Goal: Task Accomplishment & Management: Manage account settings

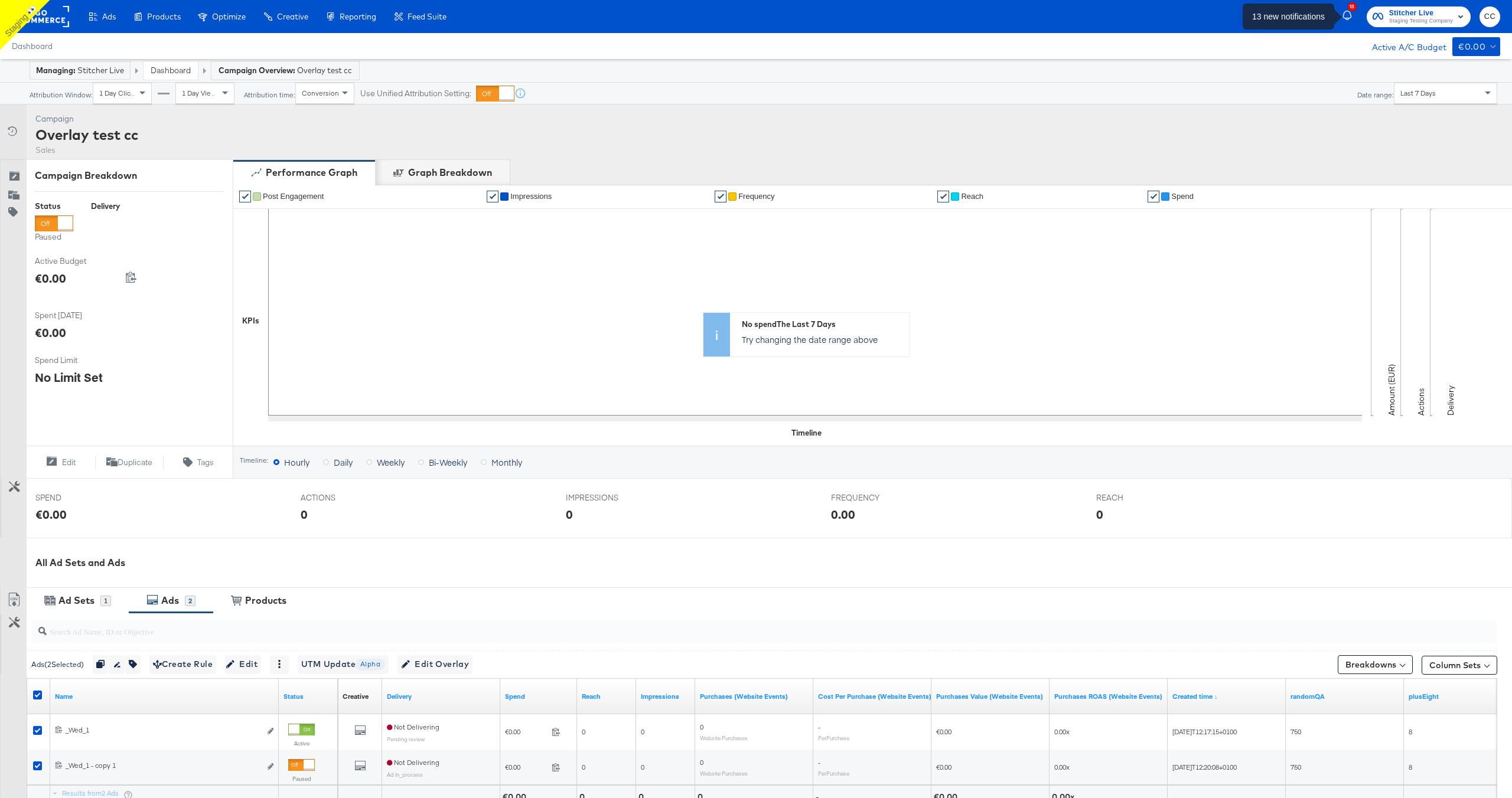
click at [1347, 15] on icon "button" at bounding box center [1348, 16] width 11 height 11
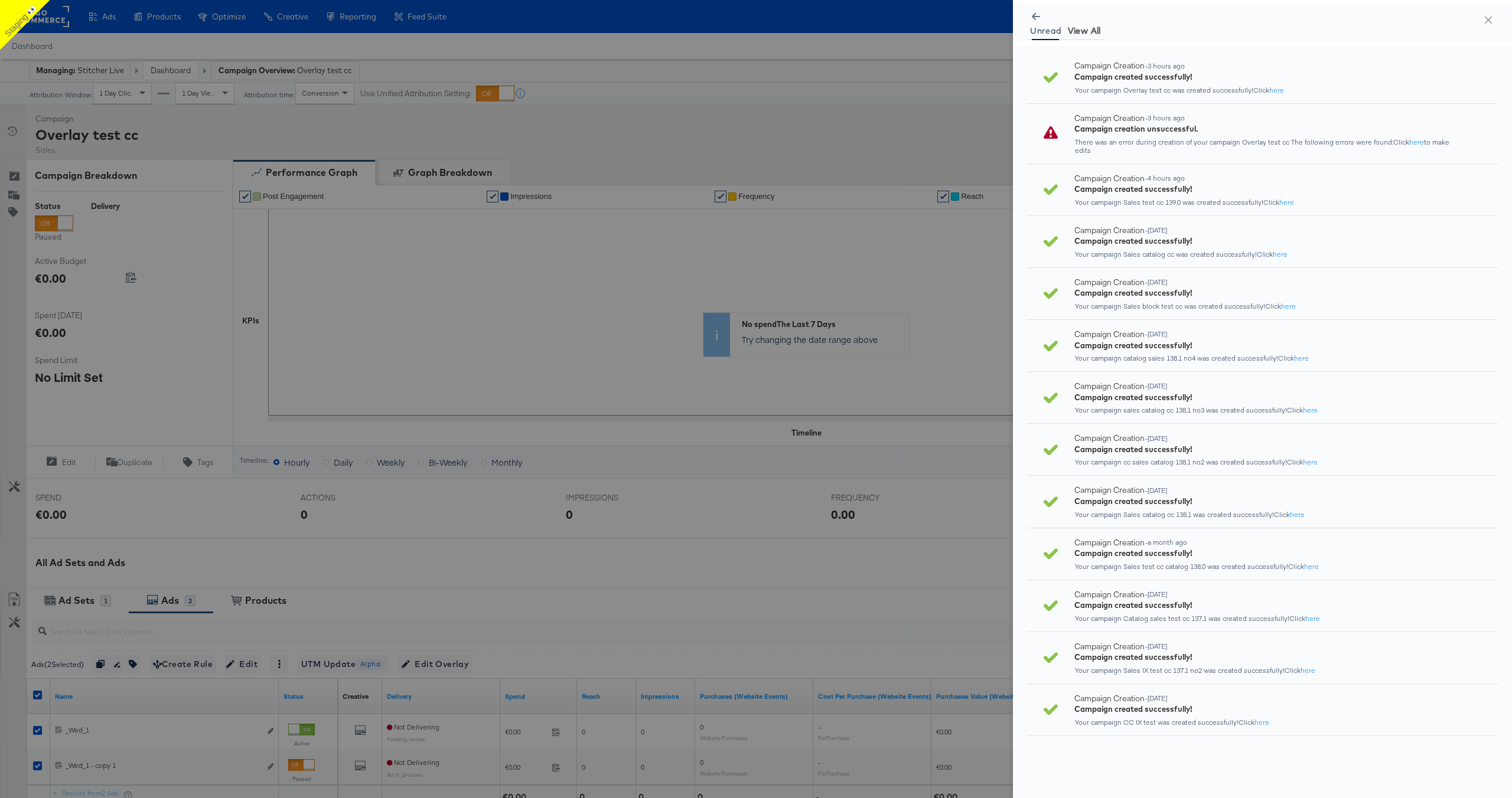
click at [1086, 32] on span "View All" at bounding box center [1084, 30] width 33 height 9
click at [1036, 18] on icon "button" at bounding box center [1036, 16] width 8 height 8
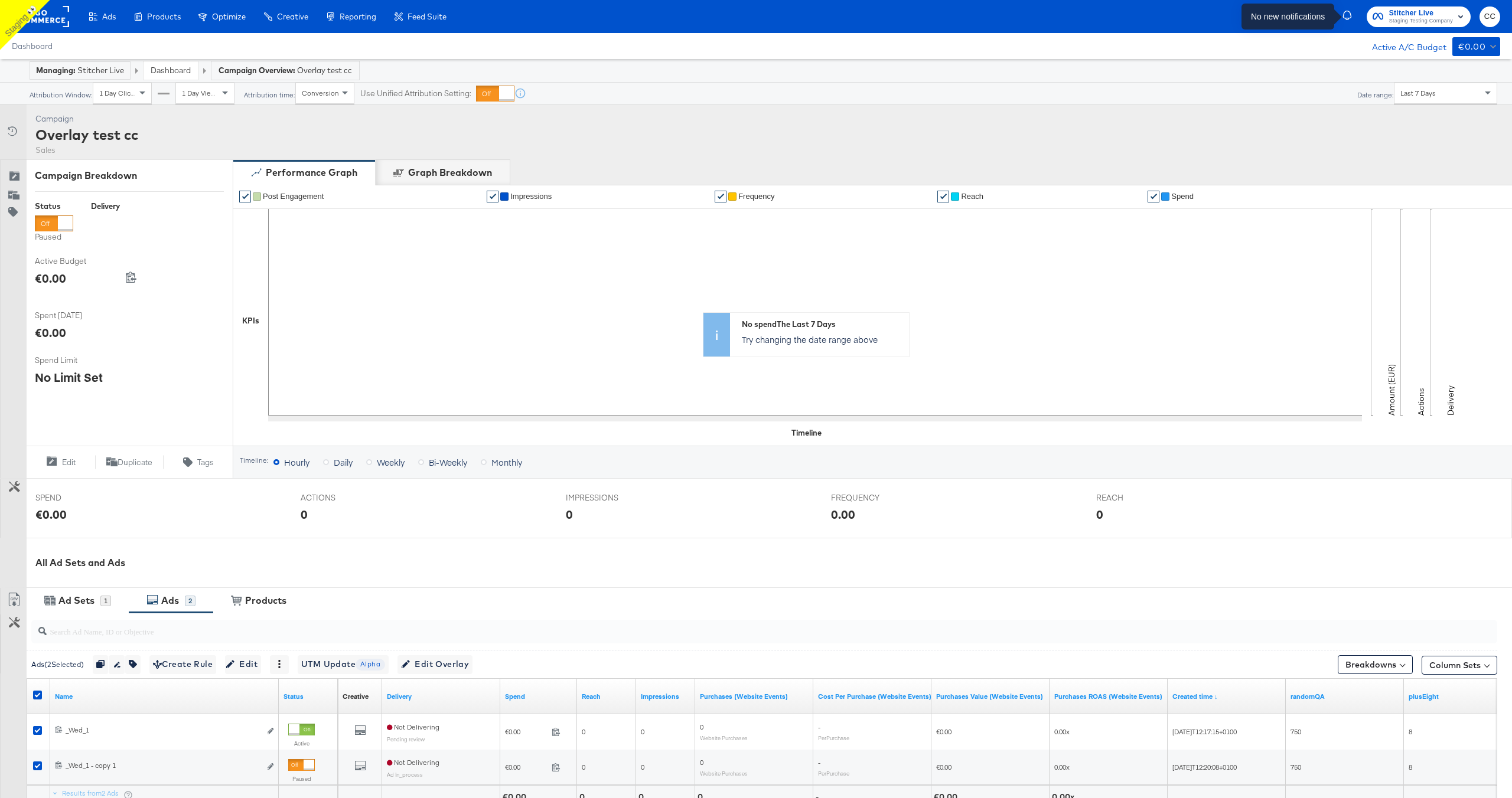
click at [1347, 19] on icon "button" at bounding box center [1348, 16] width 11 height 11
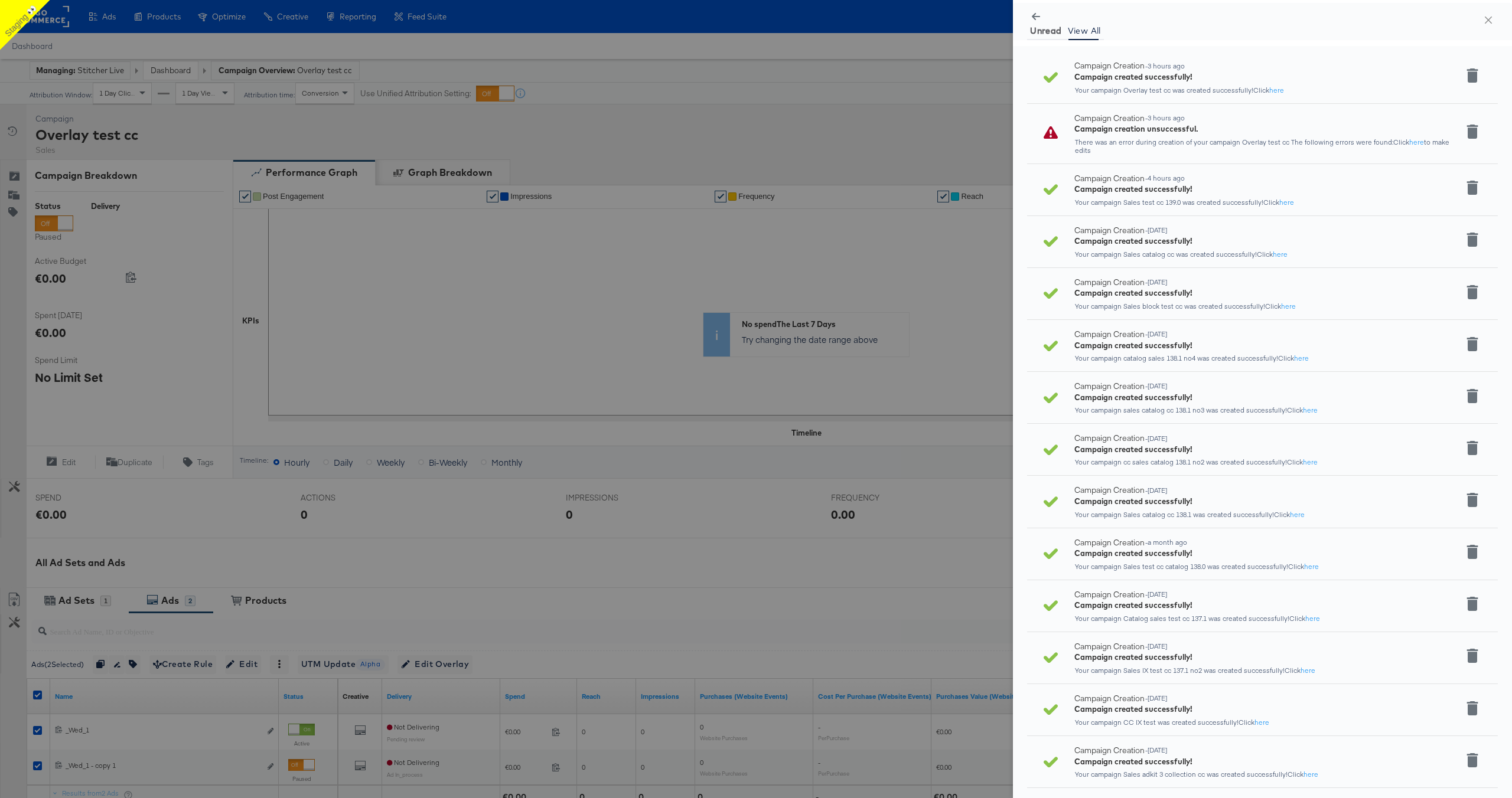
click at [1051, 31] on span "Unread" at bounding box center [1046, 30] width 31 height 9
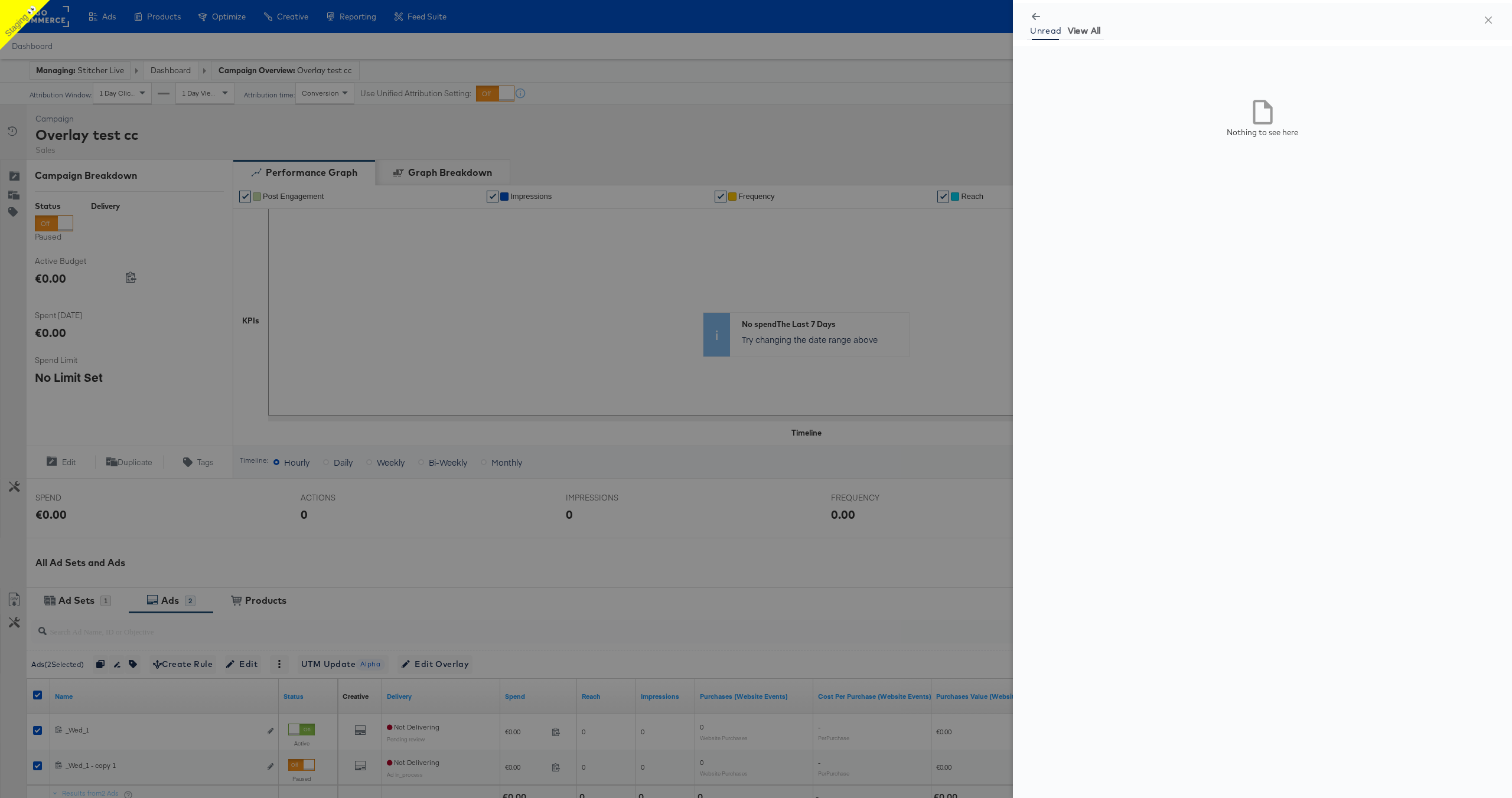
click at [1088, 30] on span "View All" at bounding box center [1084, 30] width 33 height 9
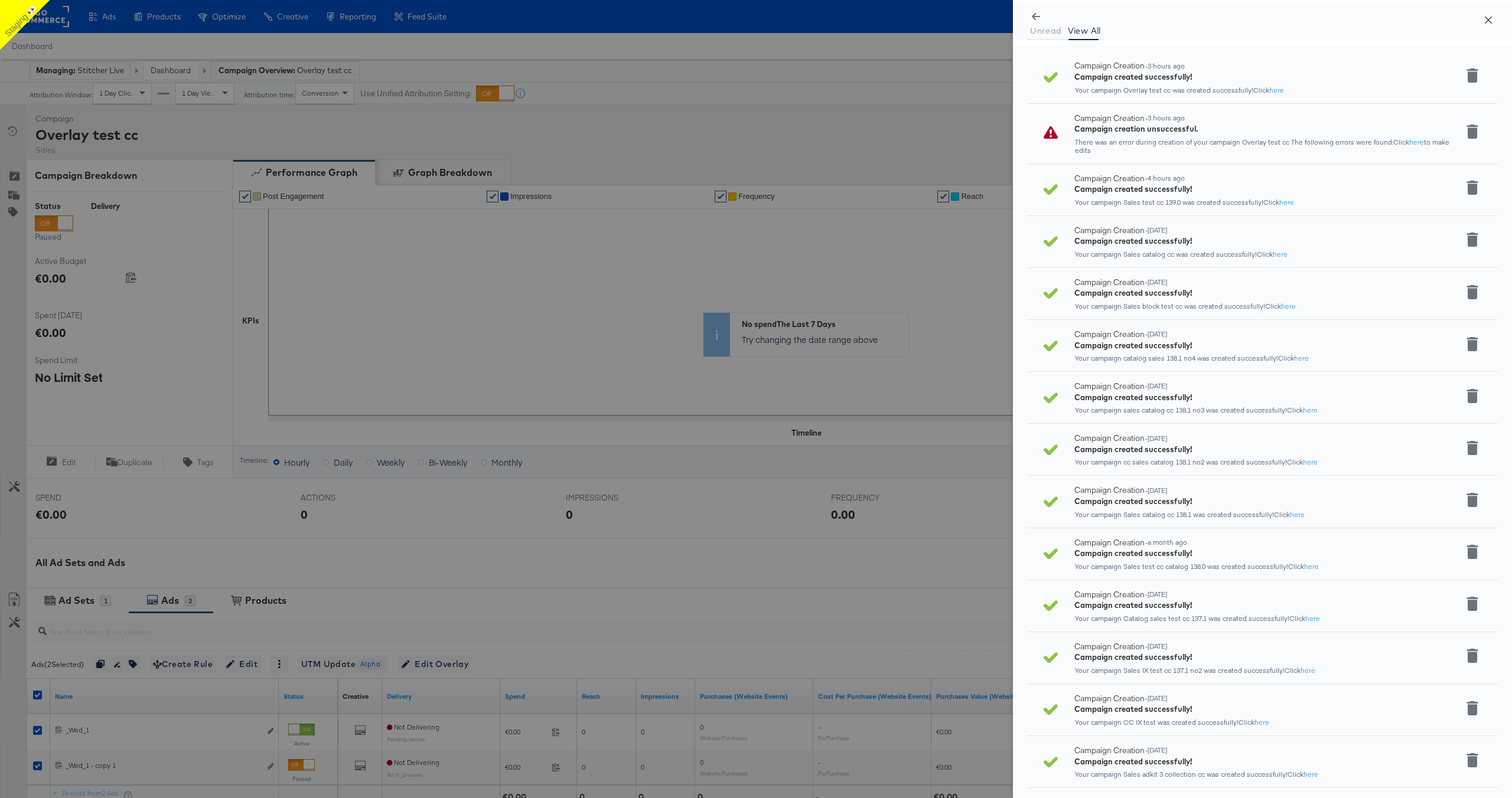
click at [1488, 22] on icon "close" at bounding box center [1488, 19] width 9 height 9
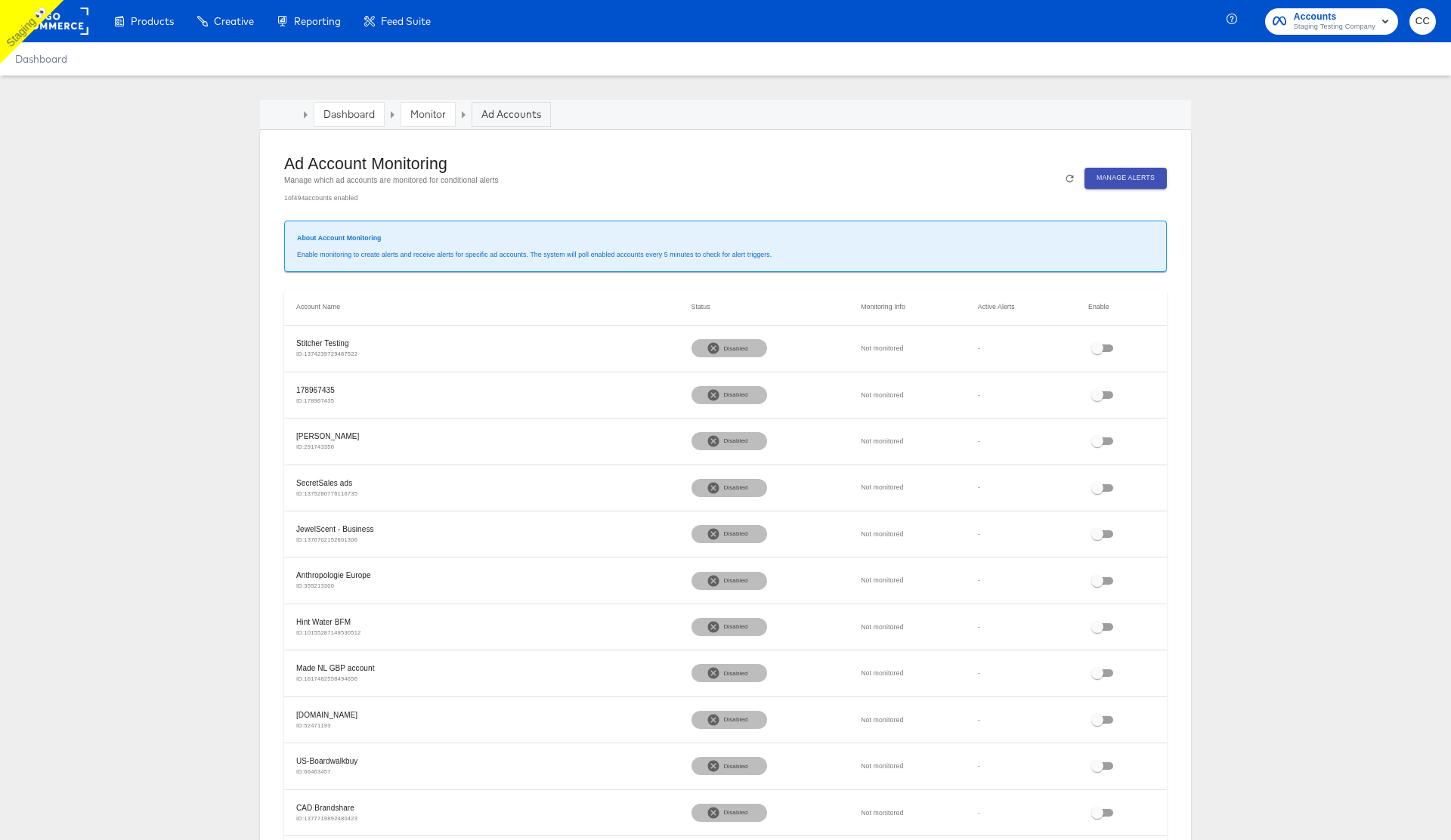
click at [1117, 176] on span "Manage Alerts" at bounding box center [1125, 178] width 58 height 11
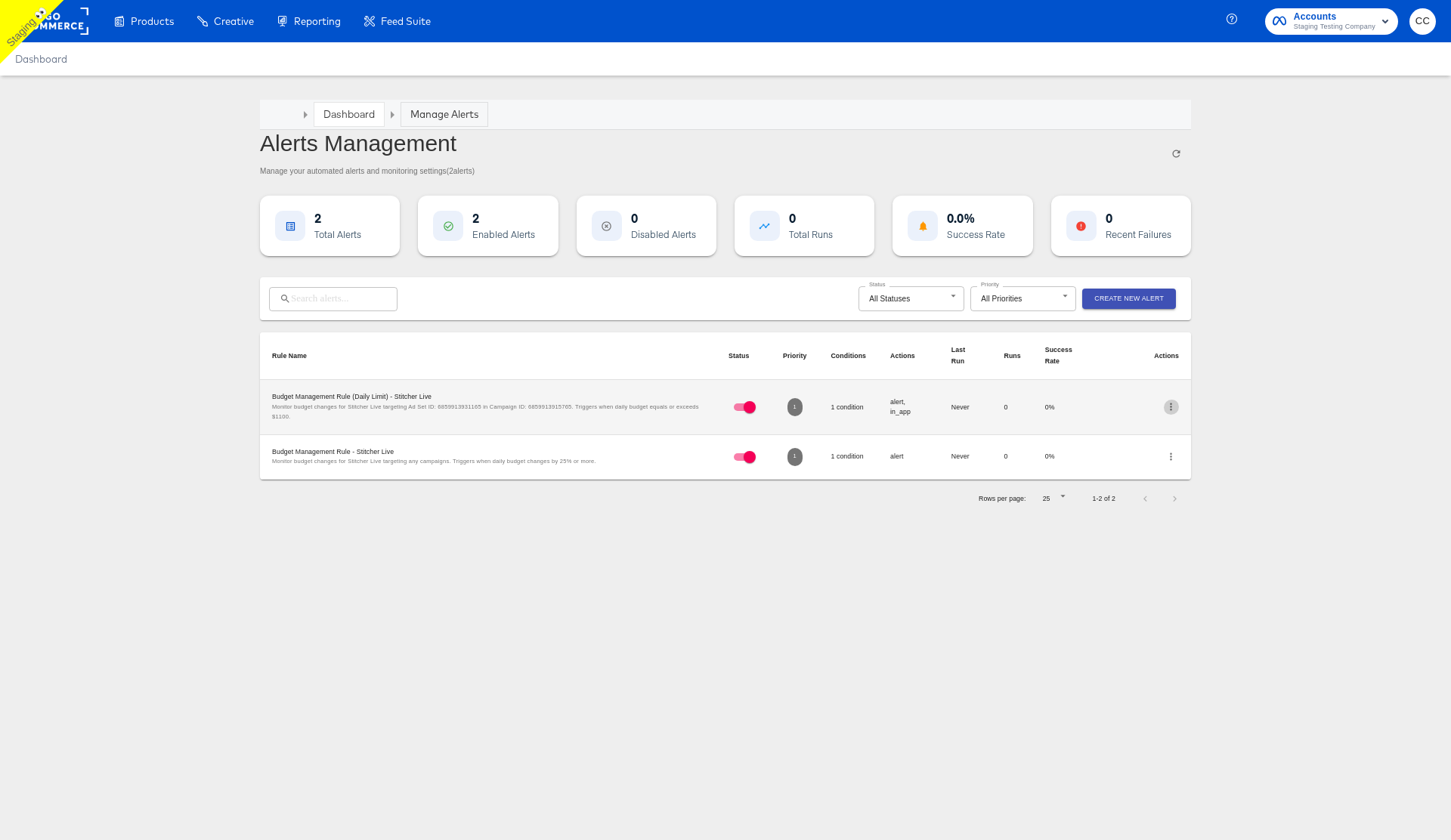
click at [1168, 407] on icon "button" at bounding box center [1171, 407] width 11 height 11
click at [1192, 406] on li "Edit" at bounding box center [1207, 406] width 88 height 20
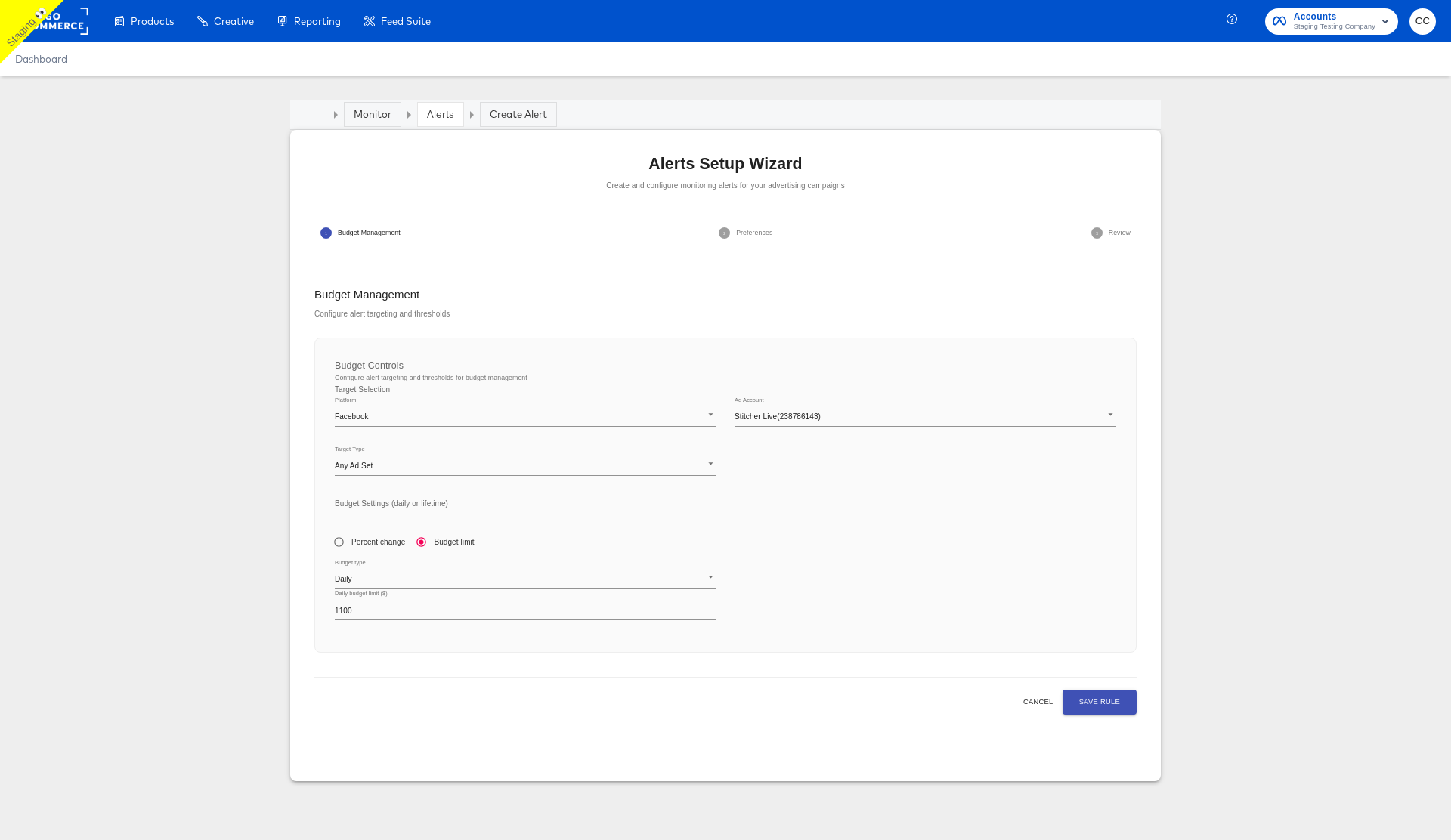
click at [204, 239] on article "Monitor Alerts Create Alert Alerts Setup Wizard Create and configure monitoring…" at bounding box center [725, 452] width 1451 height 754
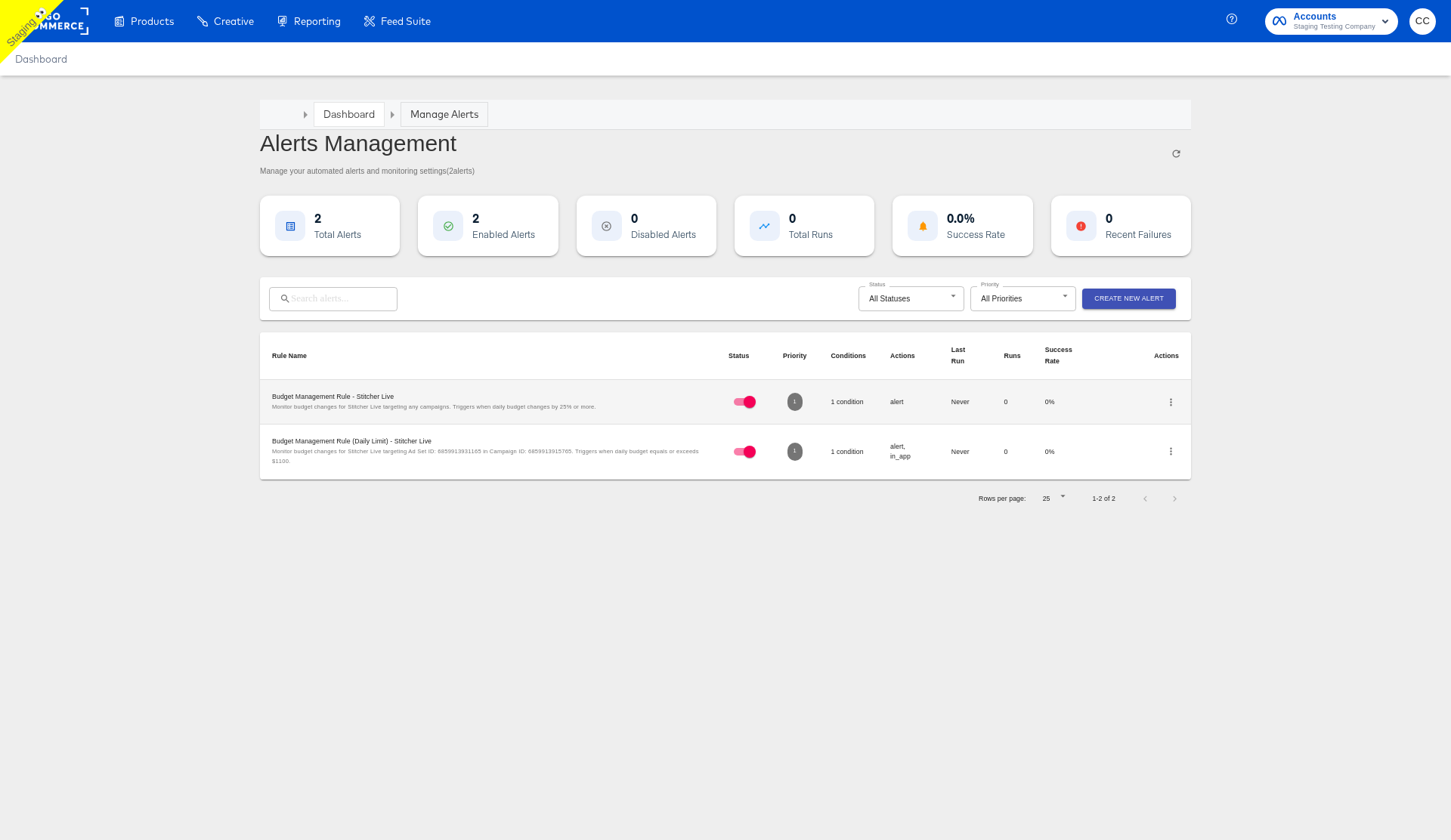
click at [350, 113] on link "Dashboard" at bounding box center [349, 114] width 51 height 14
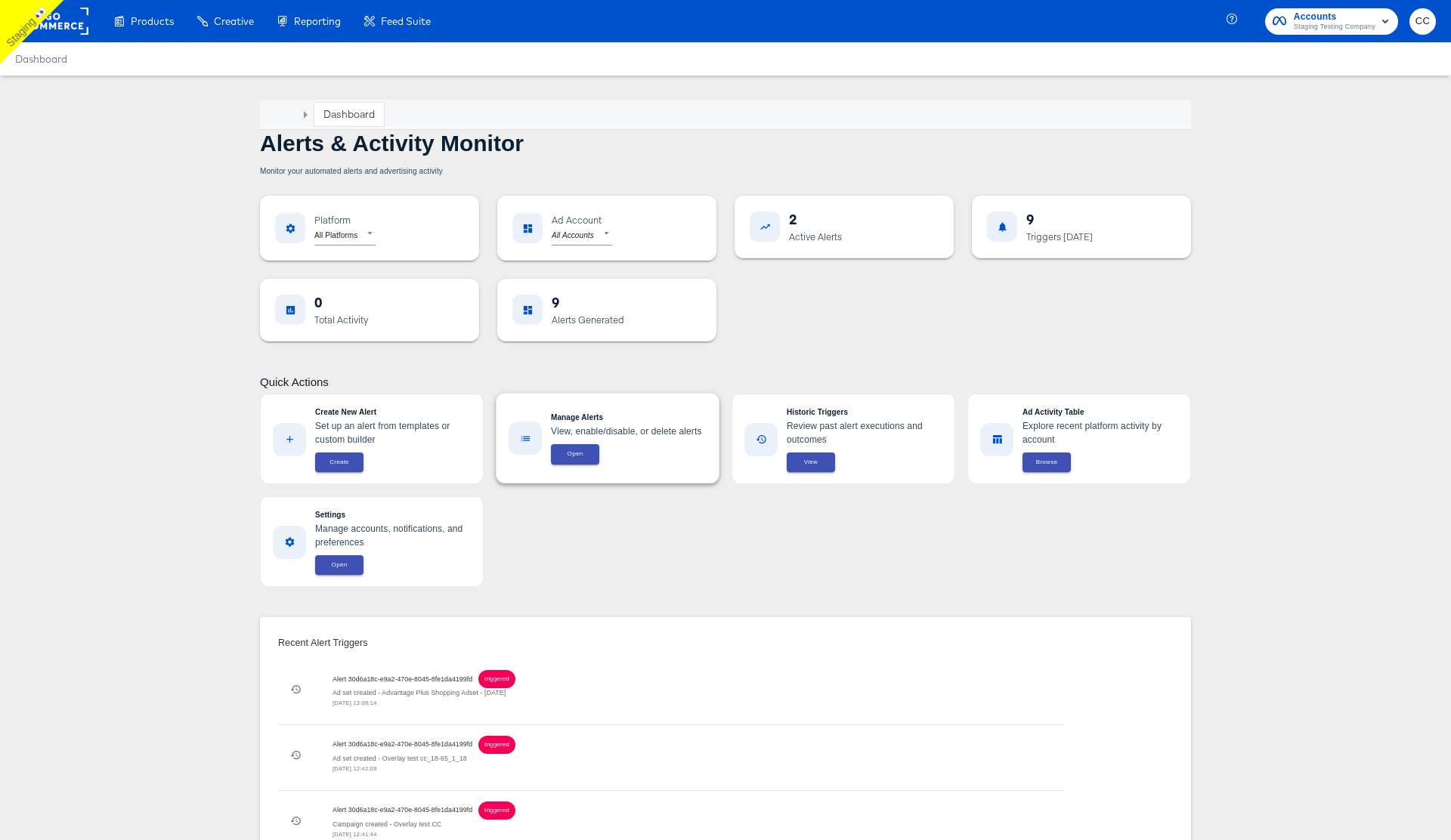
click at [577, 457] on span "Open" at bounding box center [575, 454] width 31 height 10
click at [335, 561] on span "Open" at bounding box center [340, 564] width 31 height 10
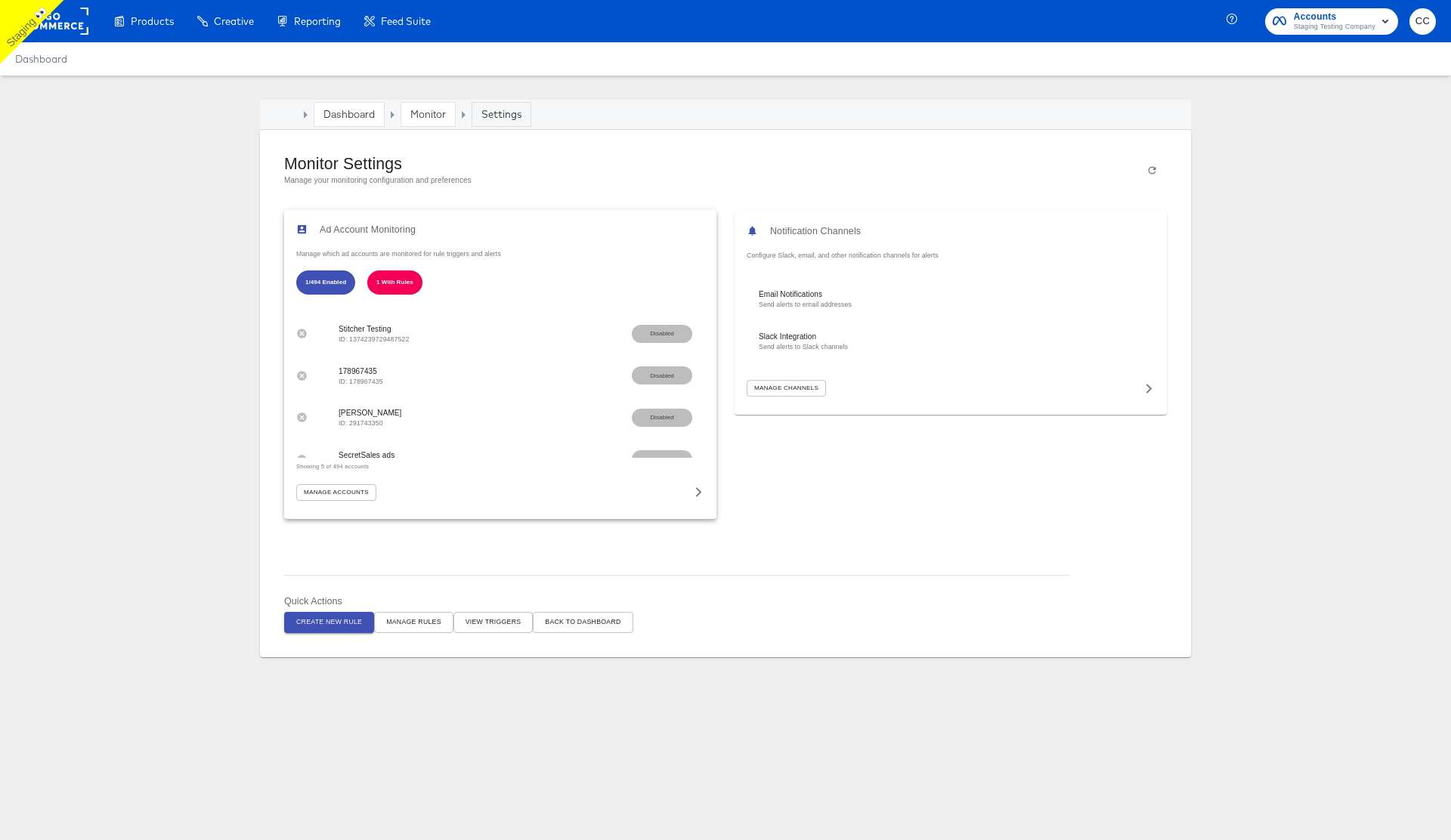
click at [357, 489] on span "Manage Accounts" at bounding box center [336, 492] width 65 height 10
click at [1147, 390] on icon at bounding box center [1150, 387] width 6 height 10
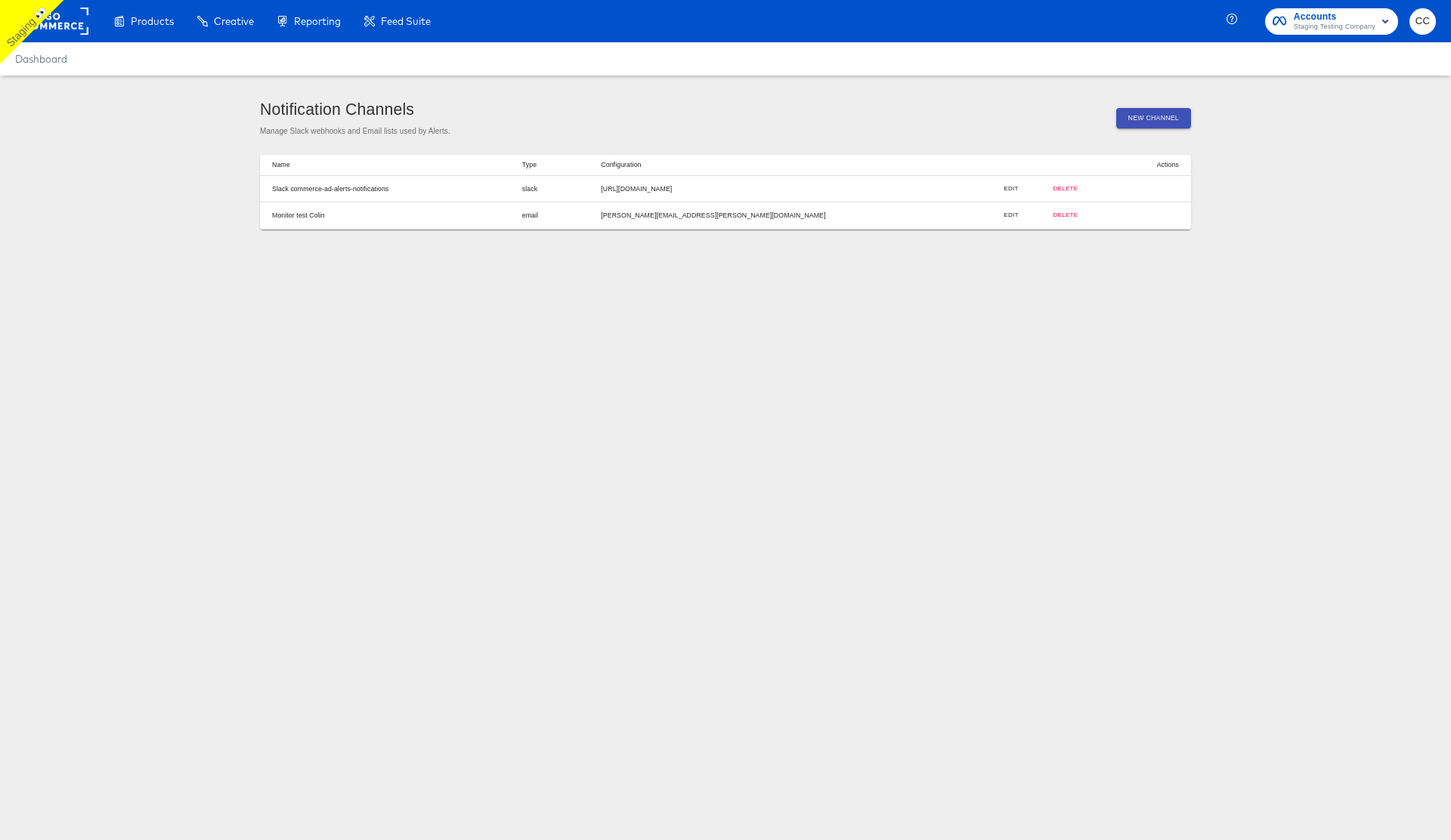
click at [144, 169] on article "Notification Channels Manage Slack webhooks and Email lists used by Alerts. New…" at bounding box center [725, 165] width 1451 height 178
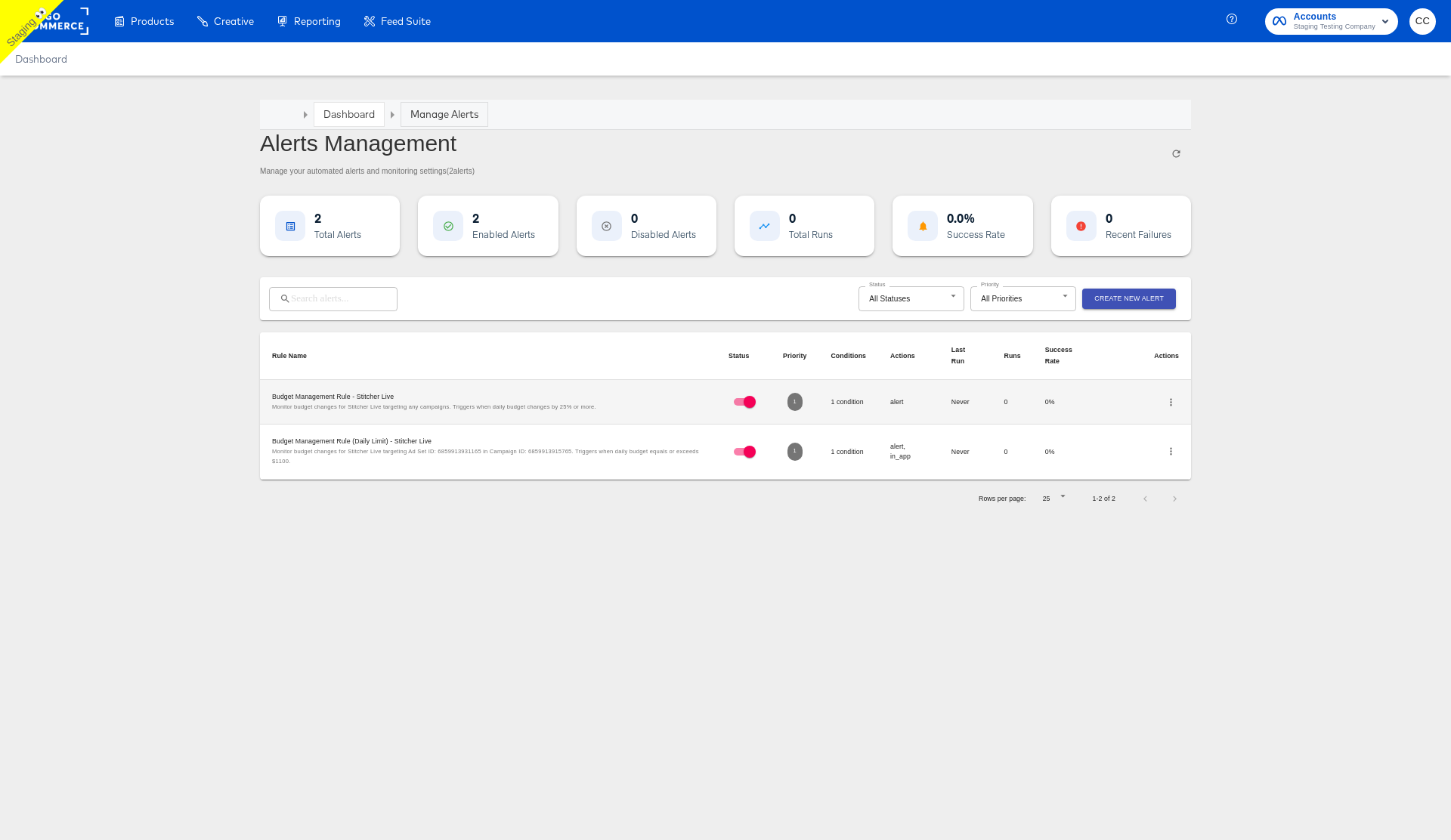
click at [1173, 398] on icon "button" at bounding box center [1171, 402] width 11 height 11
click at [1202, 404] on li "Edit" at bounding box center [1207, 402] width 88 height 20
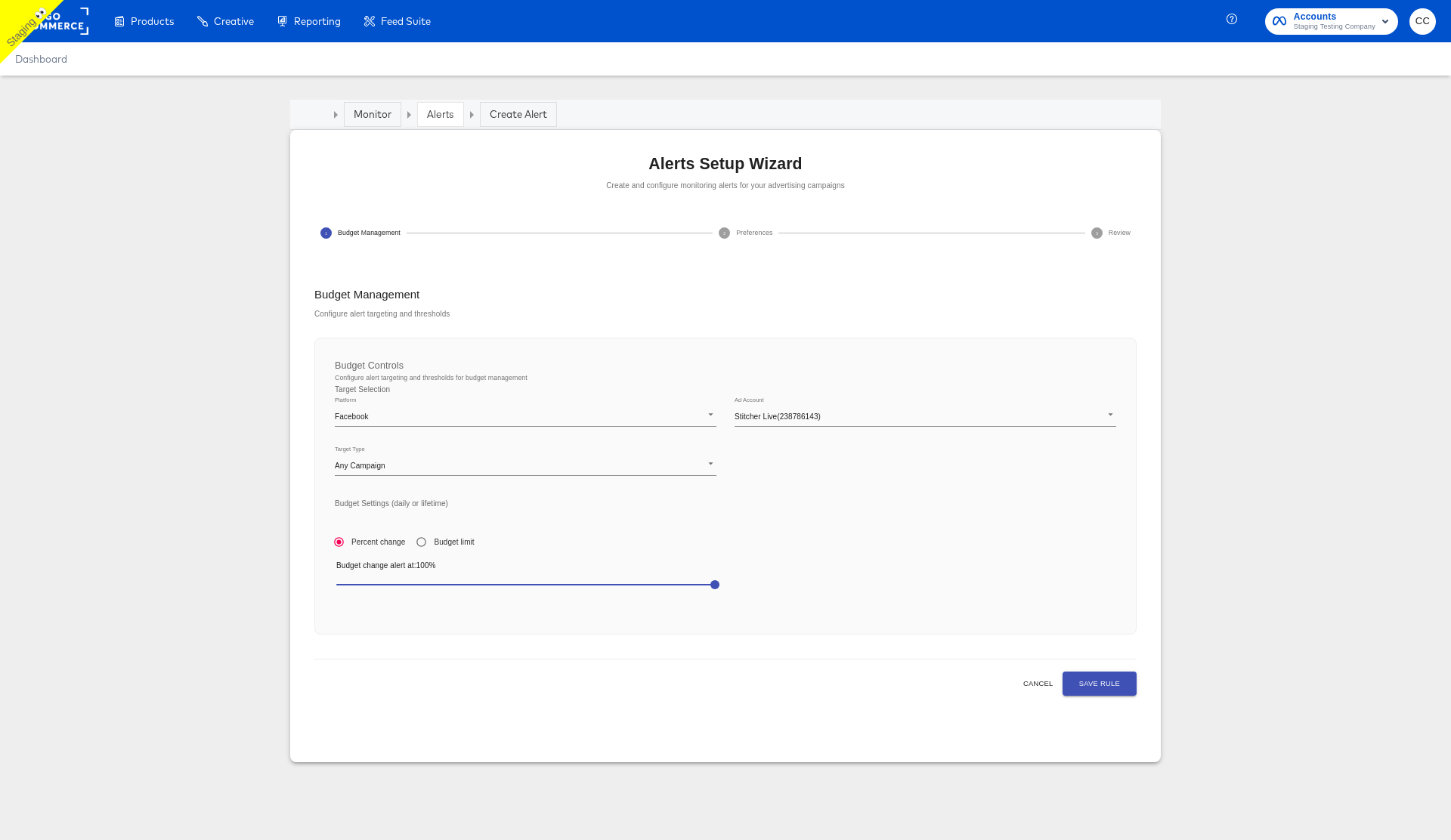
click at [222, 223] on article "Monitor Alerts Create Alert Alerts Setup Wizard Create and configure monitoring…" at bounding box center [725, 443] width 1451 height 736
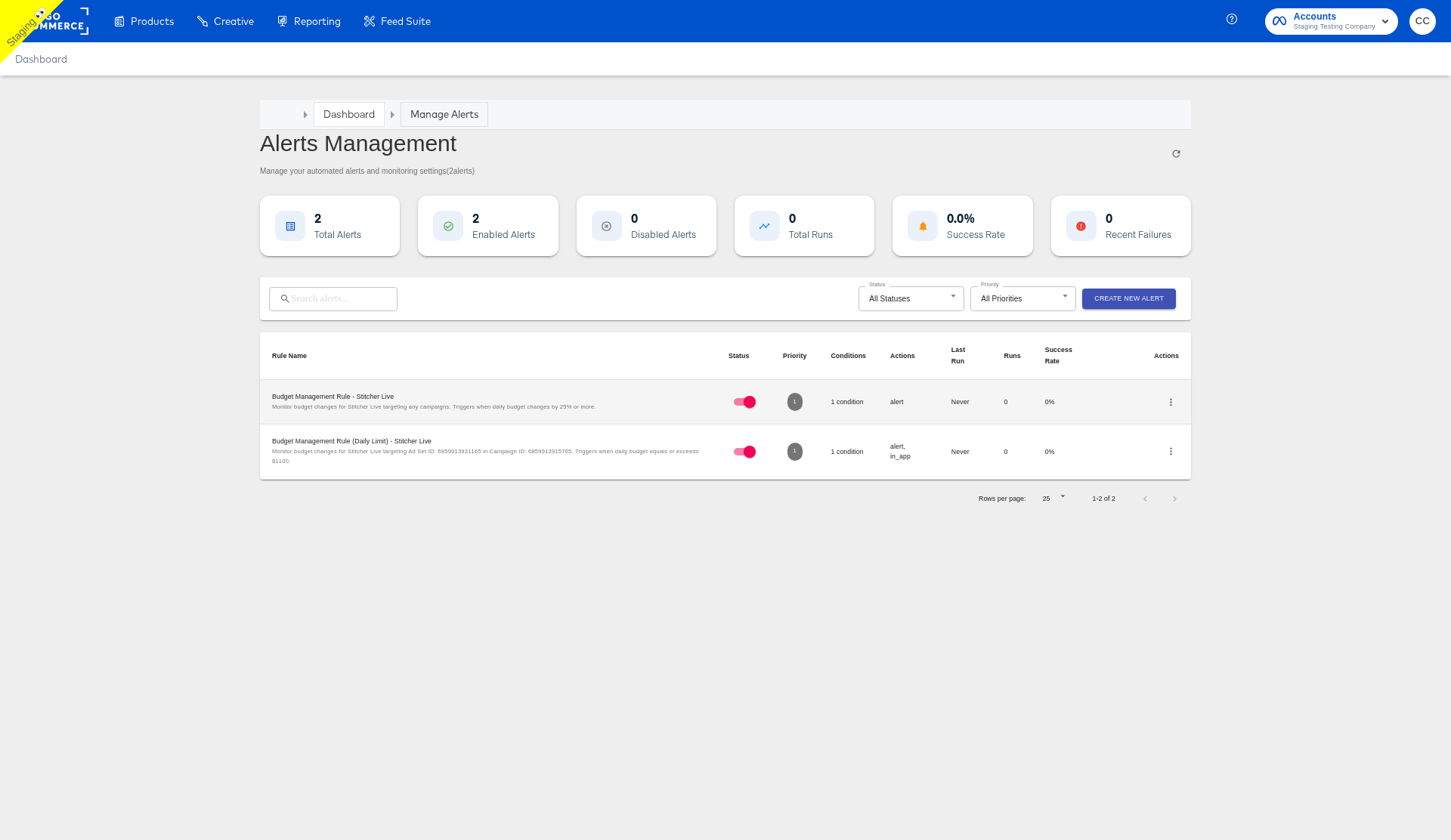
click at [1147, 290] on button "Create New Alert" at bounding box center [1129, 298] width 94 height 20
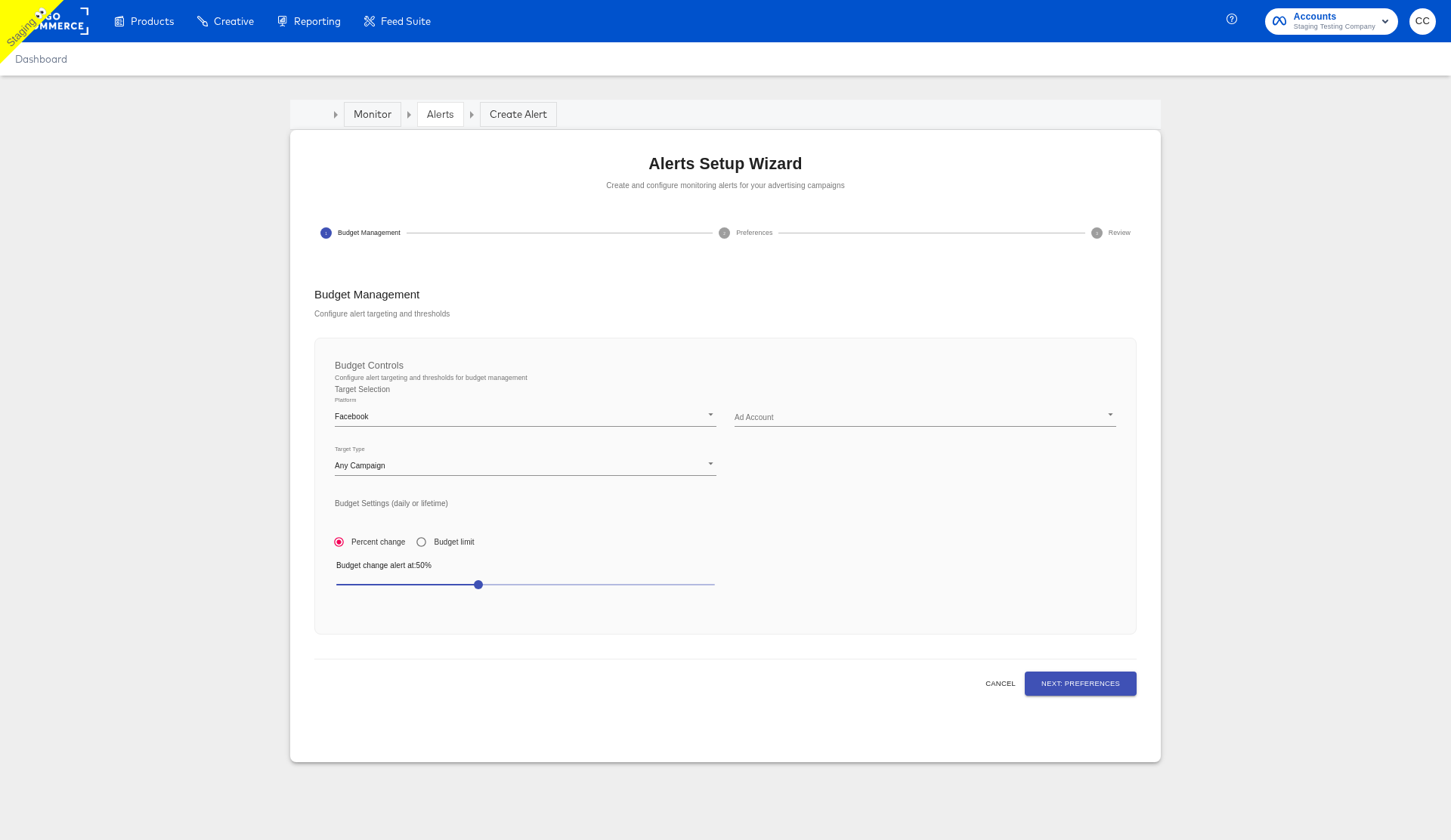
click at [818, 416] on body "Products Products Product Catalogs Enhance Your Product Catalog, Map Them to Pu…" at bounding box center [725, 420] width 1451 height 840
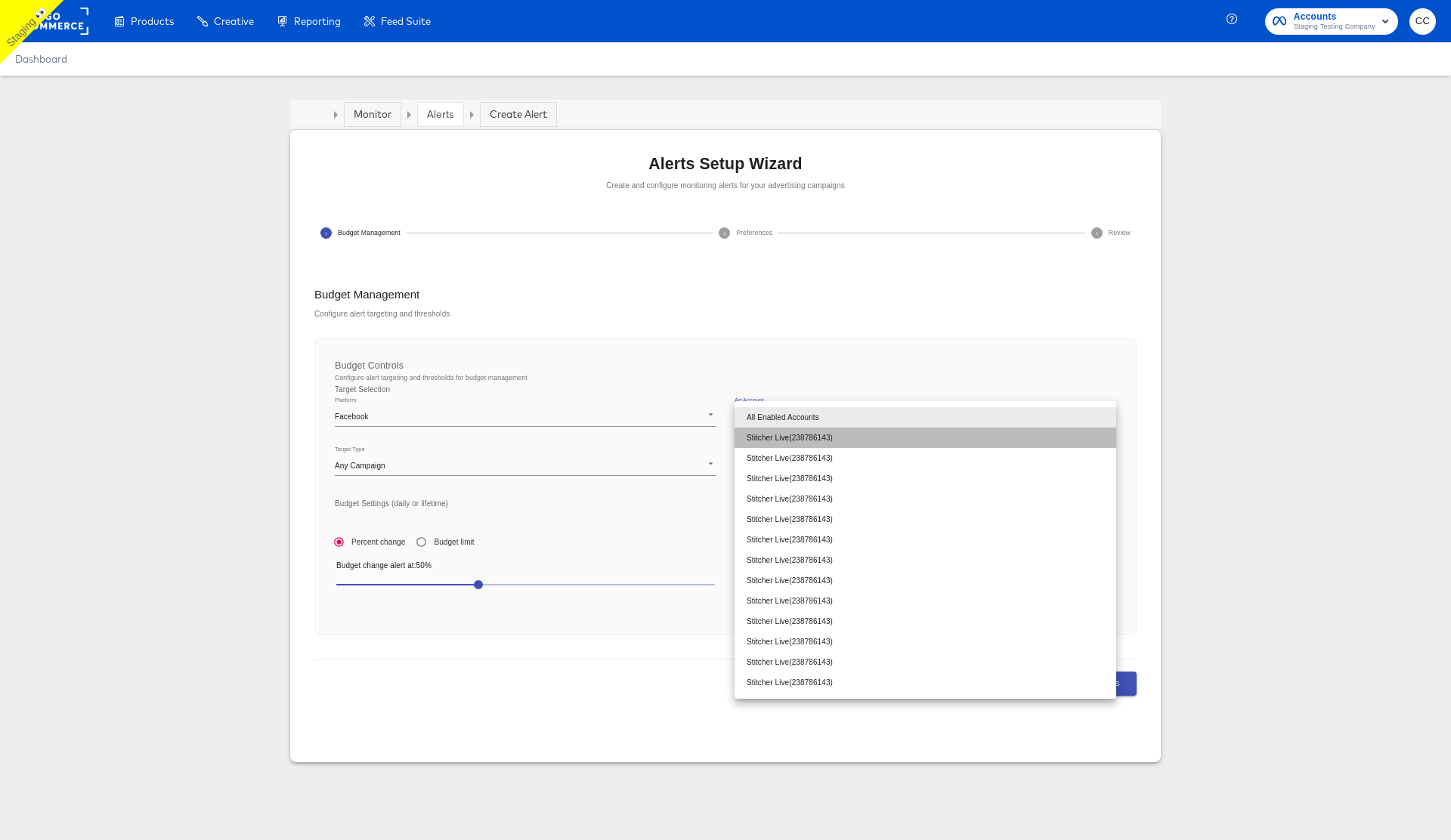
click at [829, 435] on li "Stitcher Live ( 238786143 )" at bounding box center [925, 438] width 381 height 20
type input "238786143"
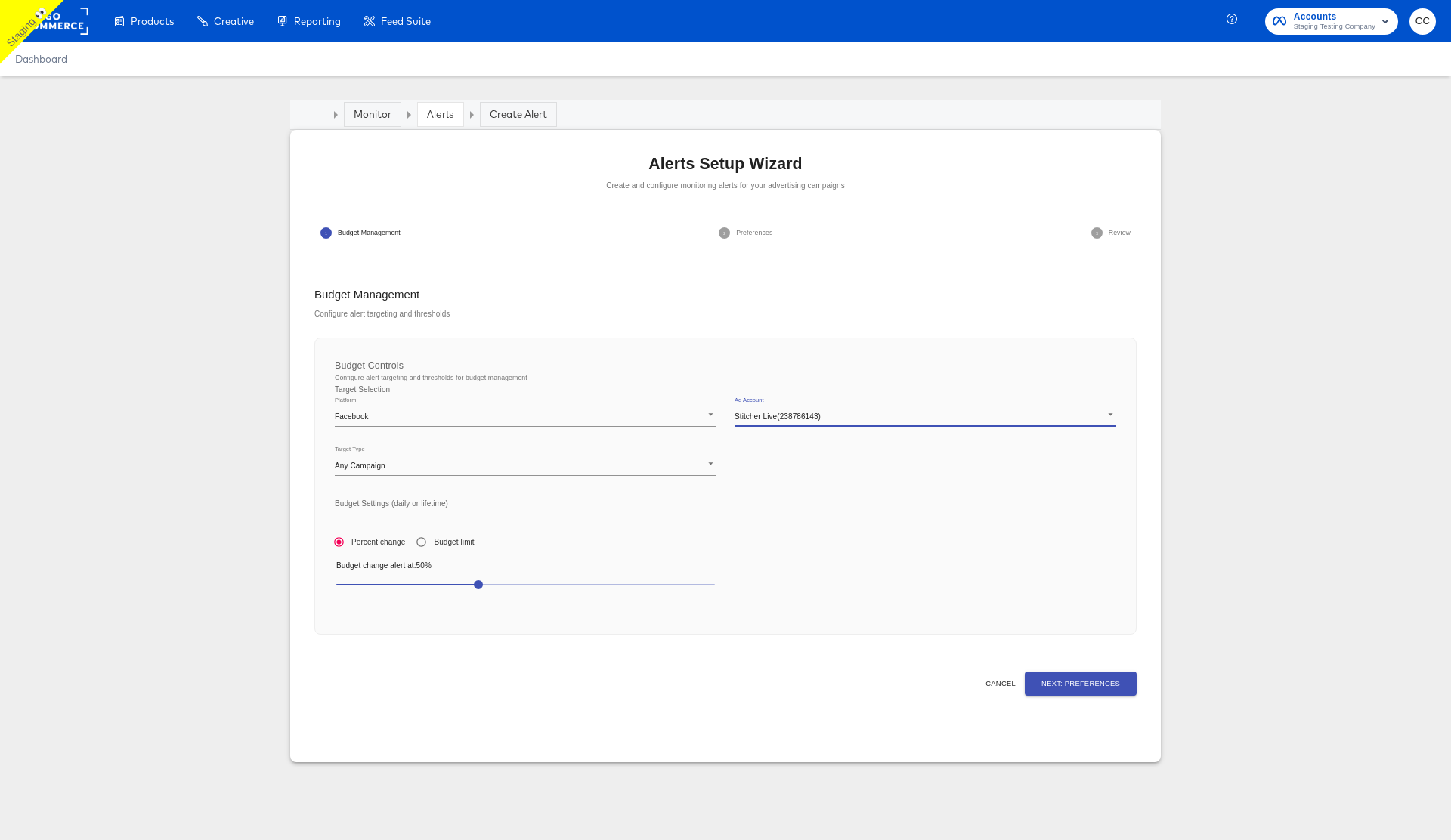
click at [497, 464] on body "Products Products Product Catalogs Enhance Your Product Catalog, Map Them to Pu…" at bounding box center [725, 420] width 1451 height 840
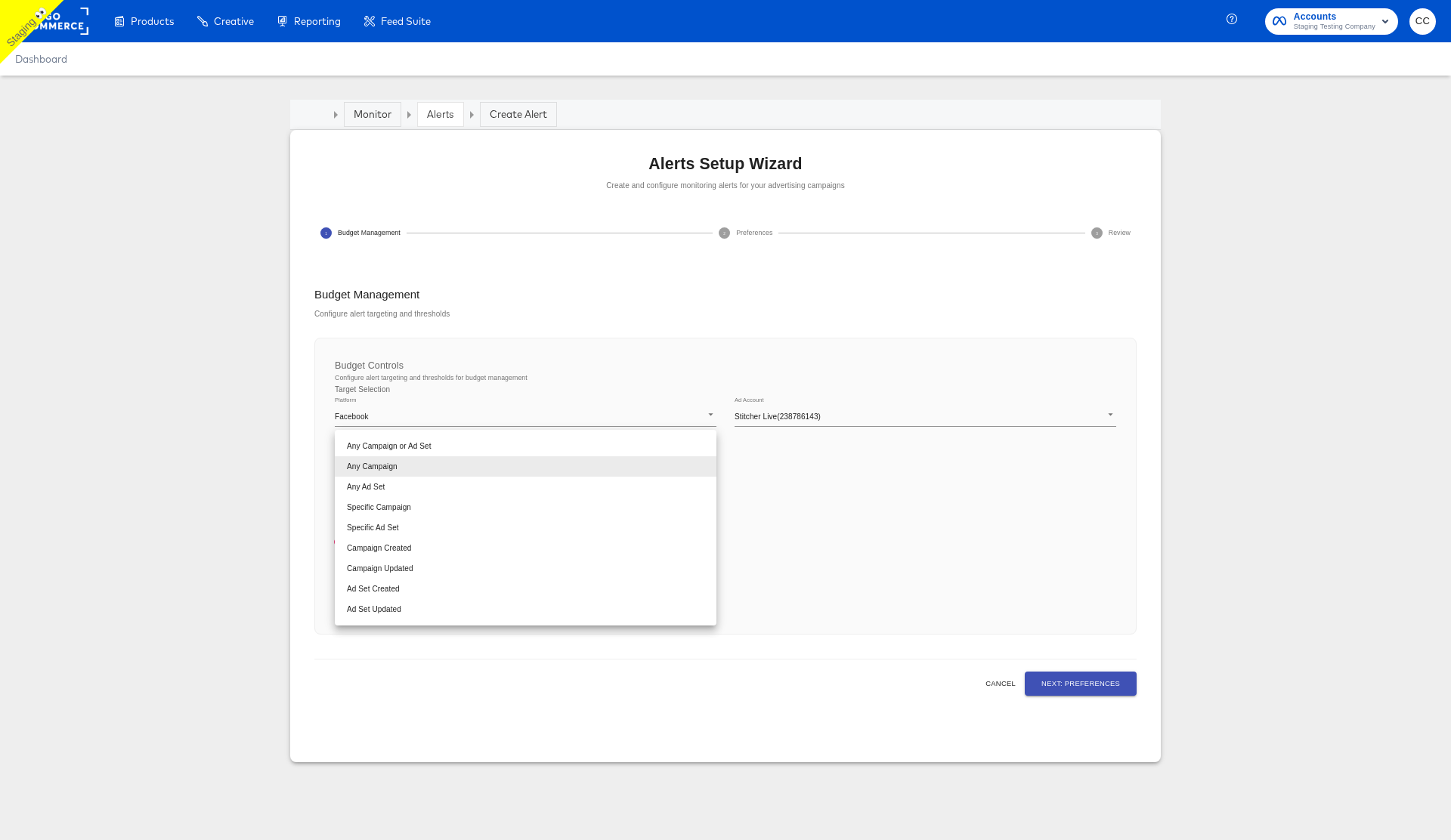
click at [485, 467] on li "Any Campaign" at bounding box center [525, 466] width 381 height 20
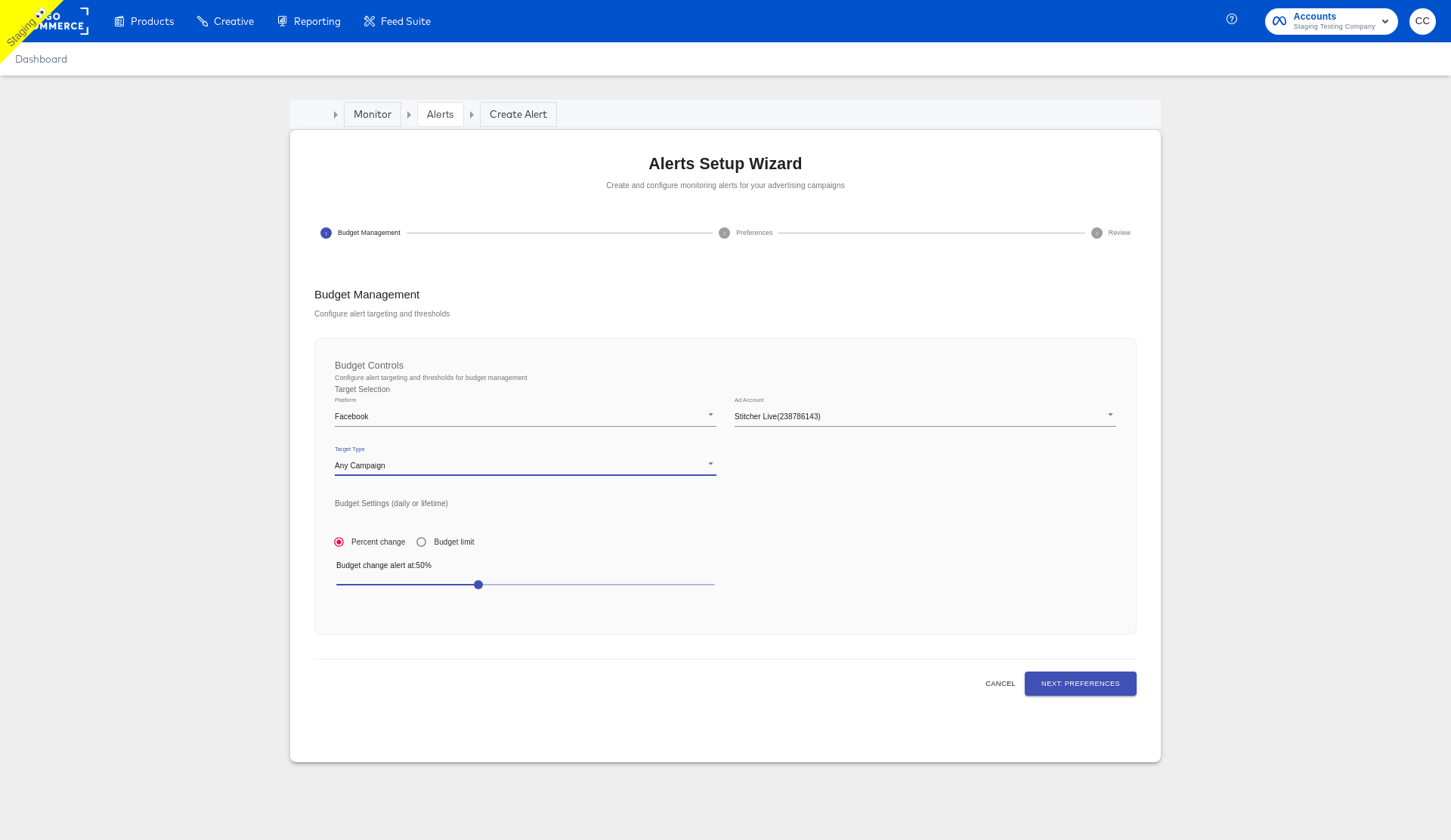
click at [863, 522] on div "Platform Facebook facebook Ad Account Stitcher Live ( 238786143 ) 238786143 Tar…" at bounding box center [726, 499] width 800 height 224
click at [190, 370] on article "Monitor Alerts Create Alert Alerts Setup Wizard Create and configure monitoring…" at bounding box center [725, 443] width 1451 height 736
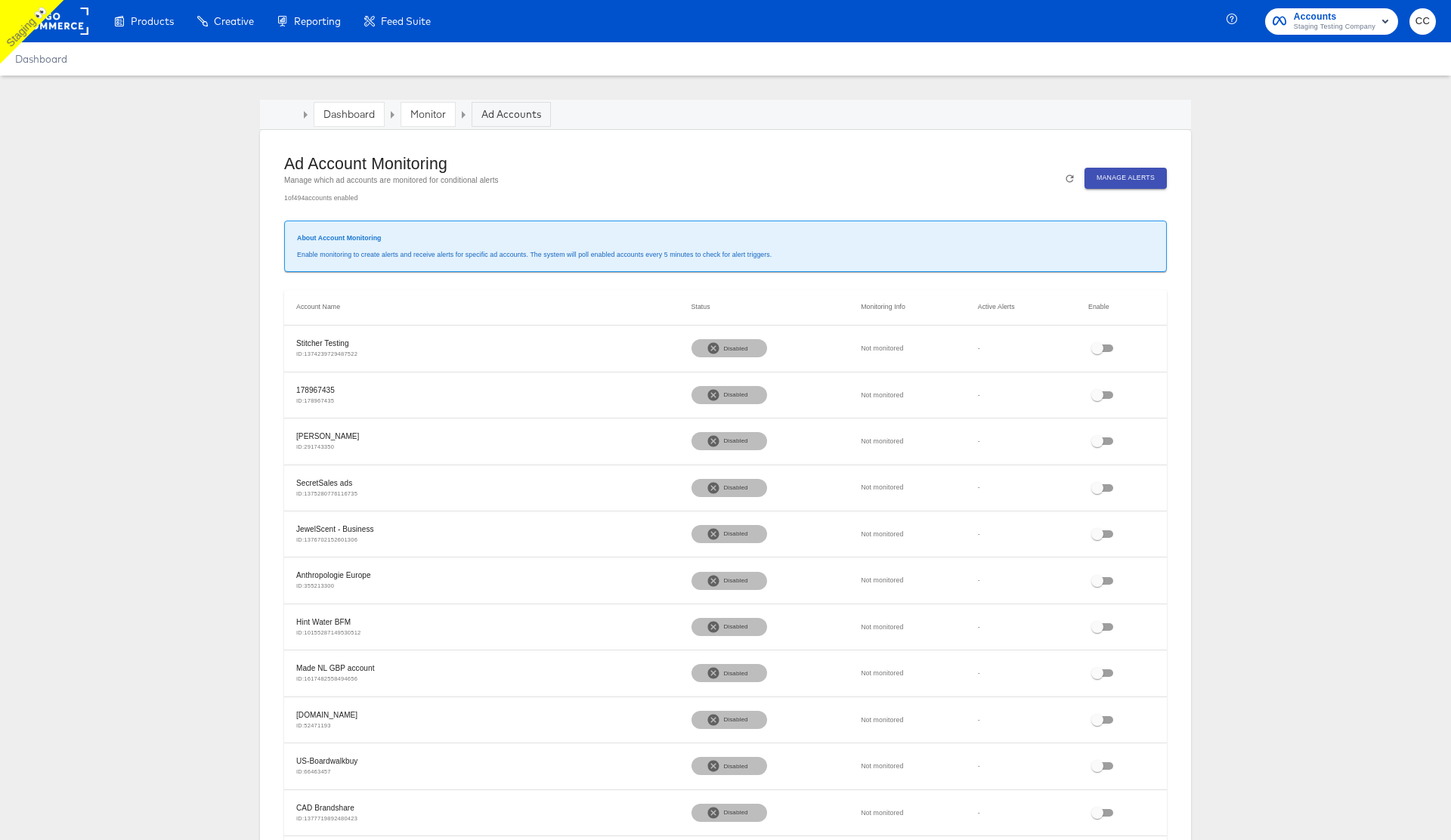
click at [353, 121] on div "Dashboard" at bounding box center [348, 114] width 70 height 23
click at [353, 111] on link "Dashboard" at bounding box center [349, 114] width 51 height 14
click at [348, 115] on link "Dashboard" at bounding box center [349, 114] width 51 height 14
click at [1122, 177] on span "Manage Alerts" at bounding box center [1125, 178] width 58 height 11
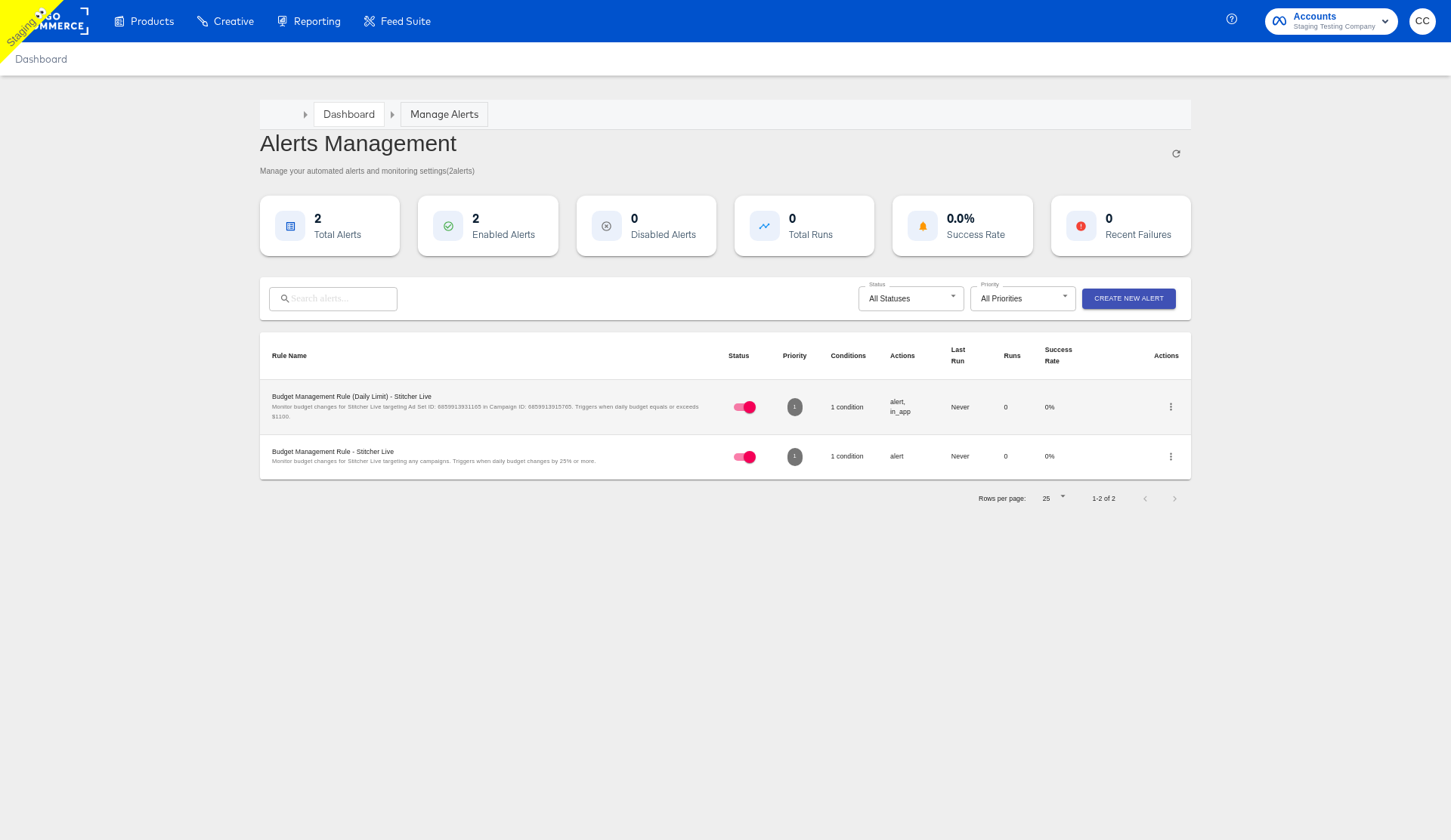
click at [350, 106] on div "Dashboard" at bounding box center [348, 114] width 70 height 23
click at [364, 116] on link "Dashboard" at bounding box center [349, 114] width 51 height 14
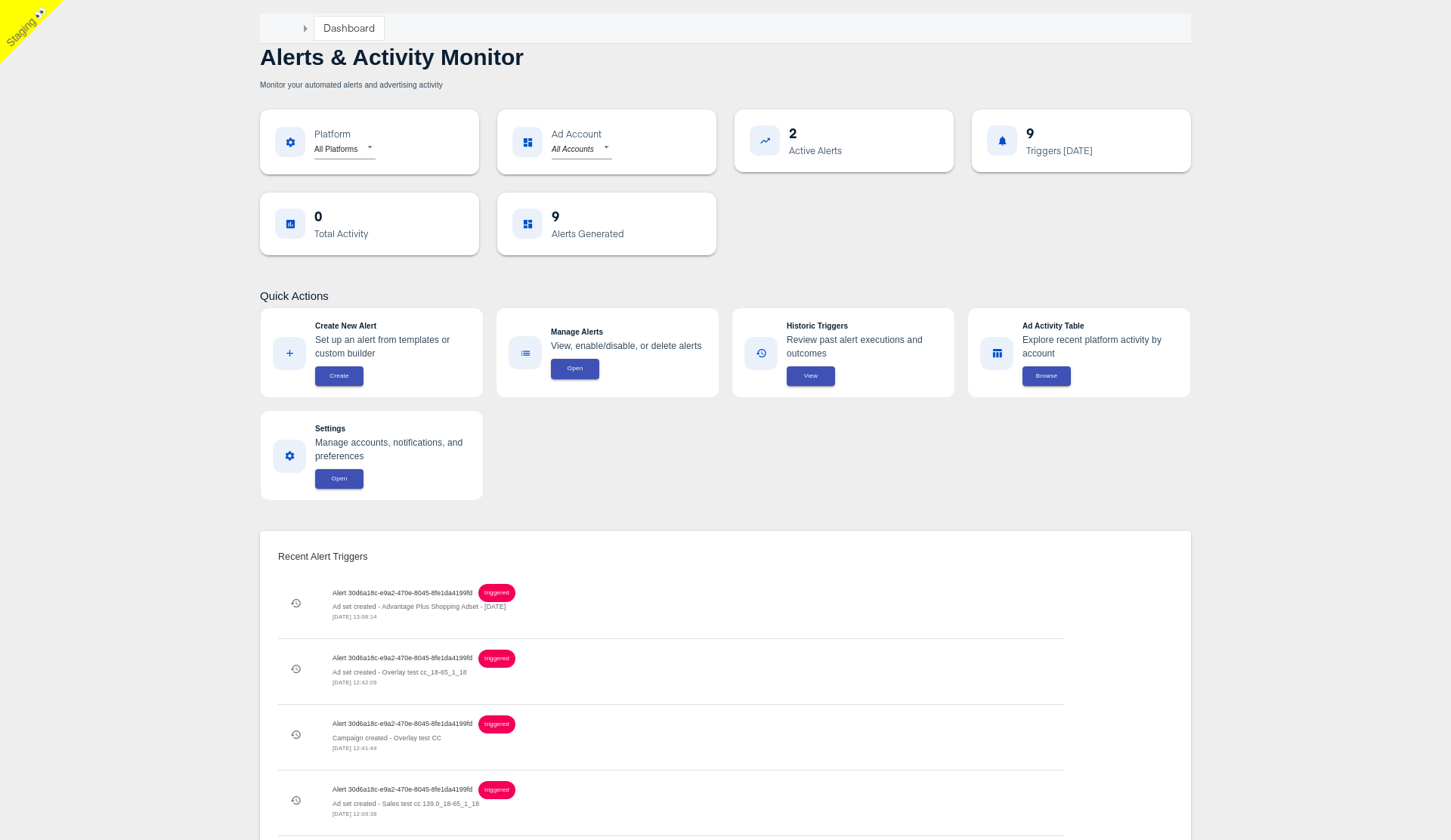
scroll to position [240, 0]
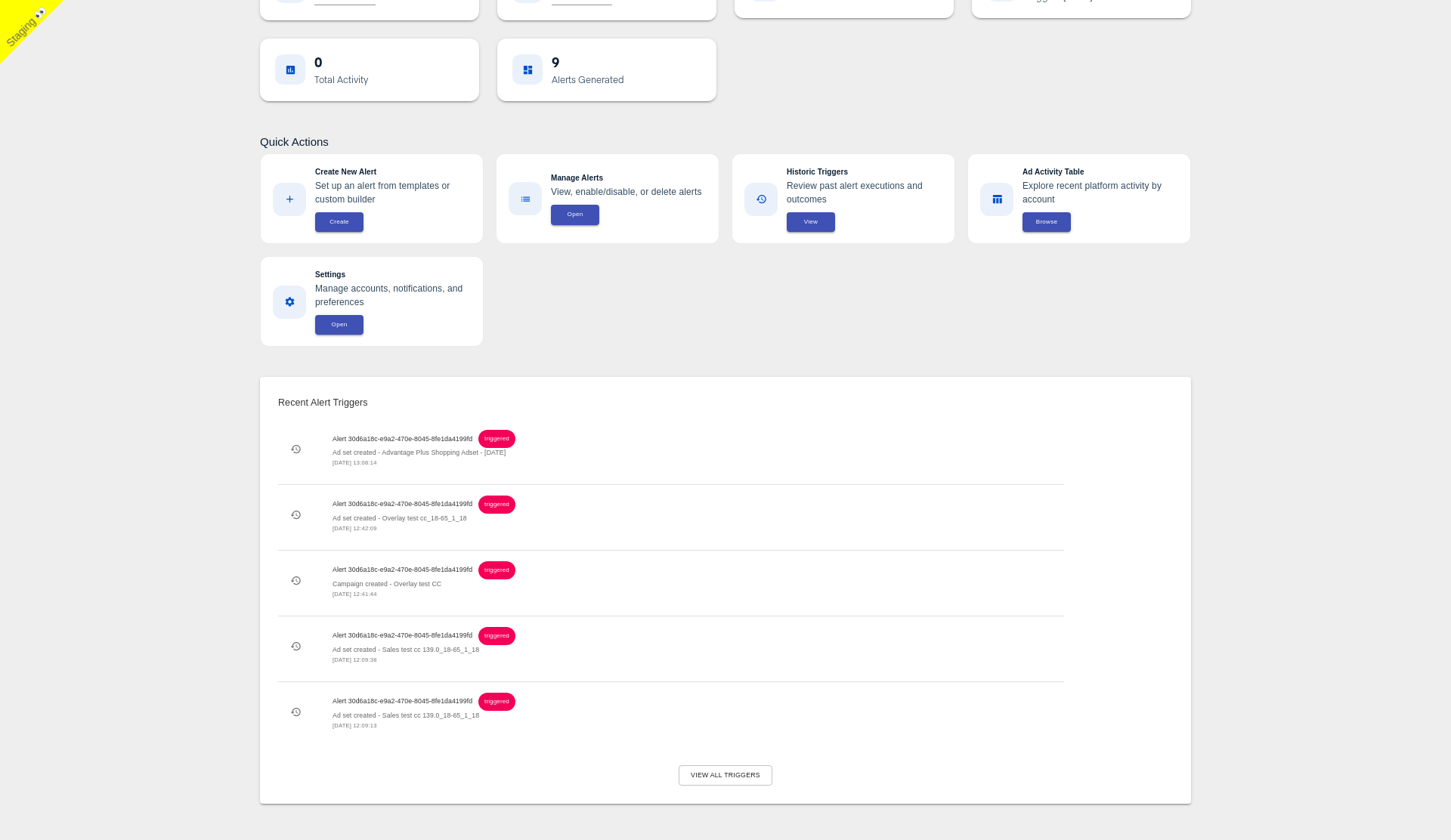
click at [732, 779] on span "View All Triggers" at bounding box center [725, 776] width 70 height 11
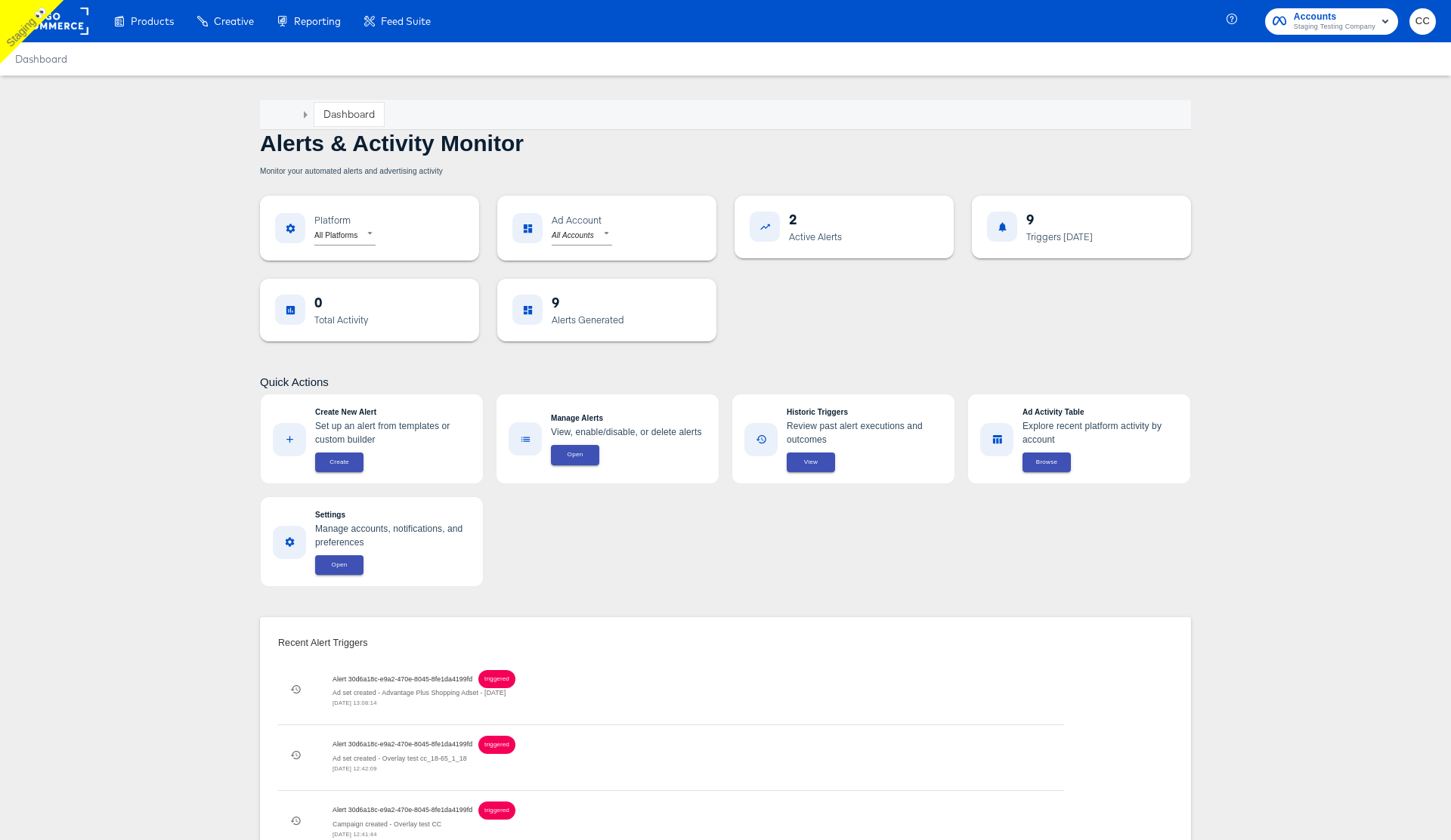
scroll to position [240, 0]
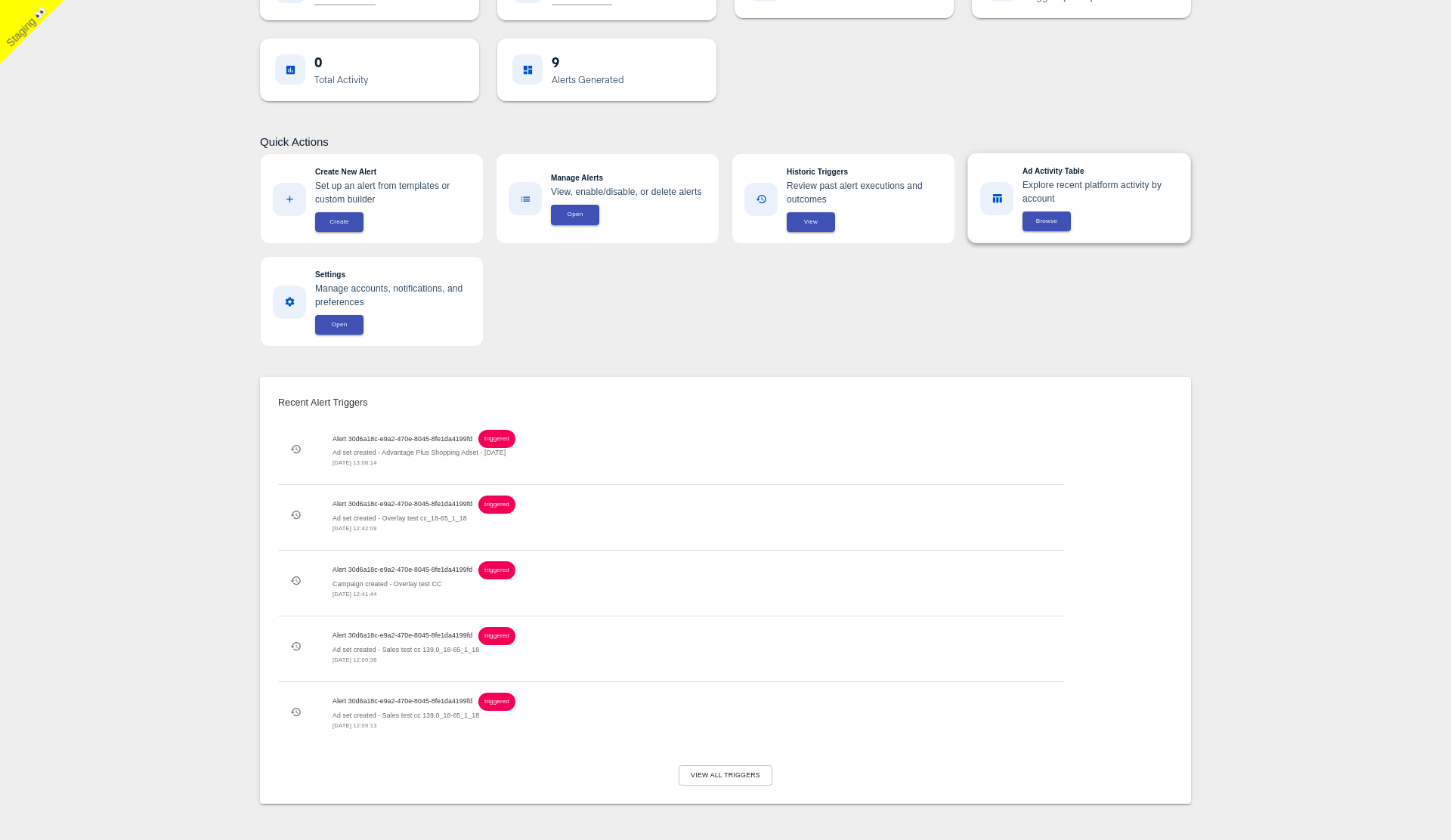
click at [1054, 218] on span "Browse" at bounding box center [1046, 221] width 31 height 10
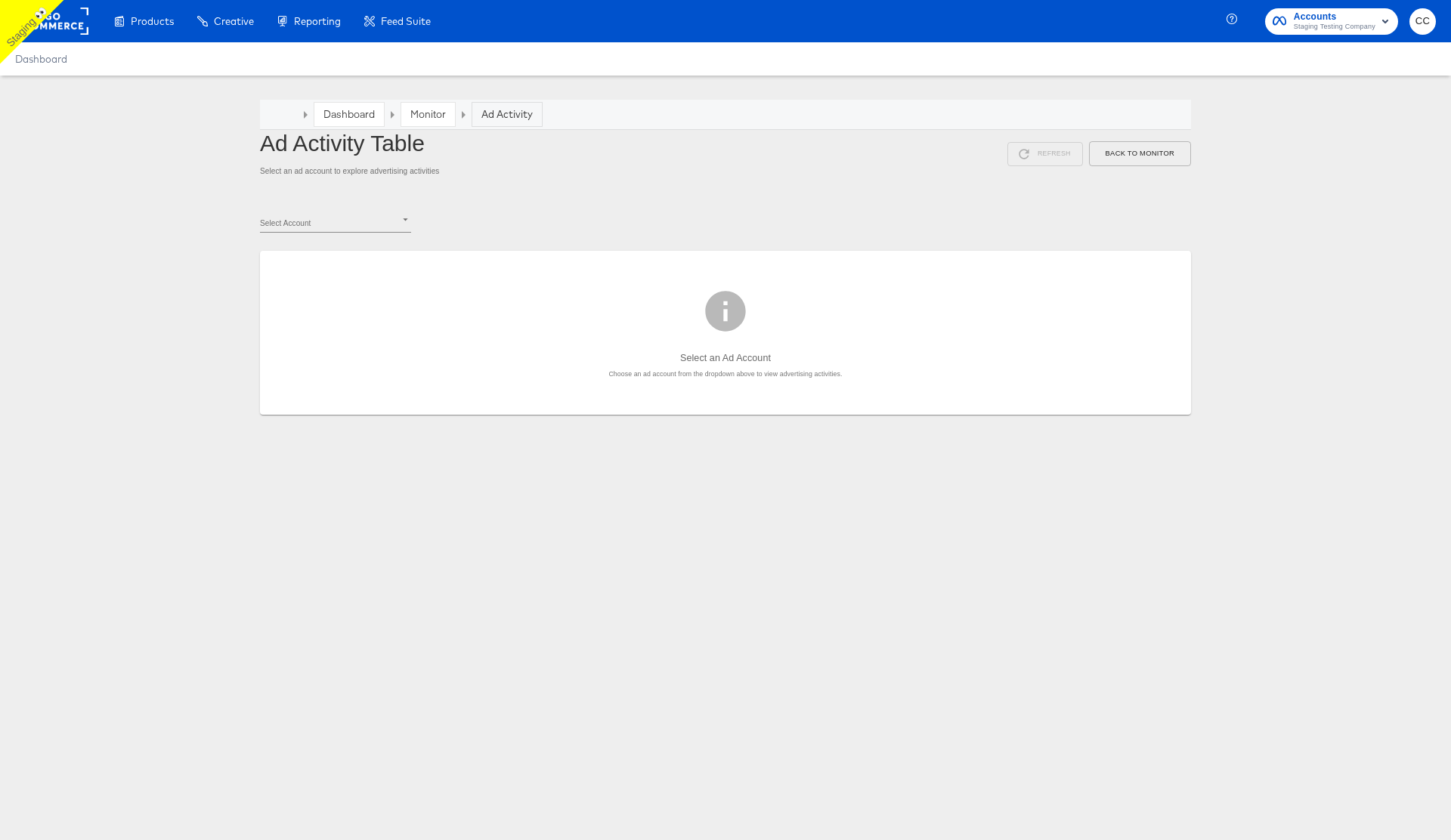
click at [340, 215] on body "Products Products Product Catalogs Enhance Your Product Catalog, Map Them to Pu…" at bounding box center [725, 420] width 1451 height 840
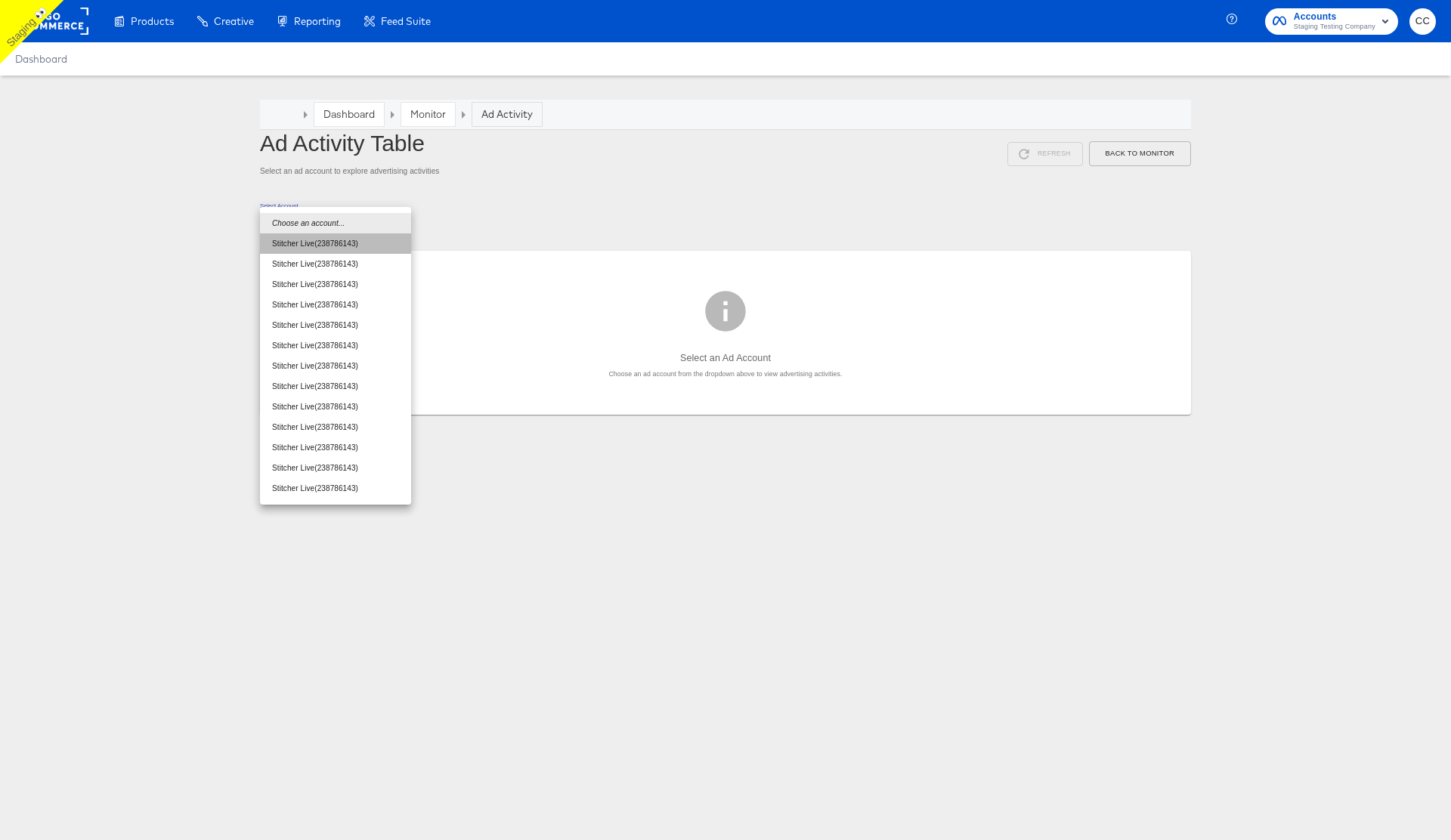
click at [338, 247] on li "Stitcher Live ( 238786143 )" at bounding box center [336, 243] width 151 height 20
type input "238786143"
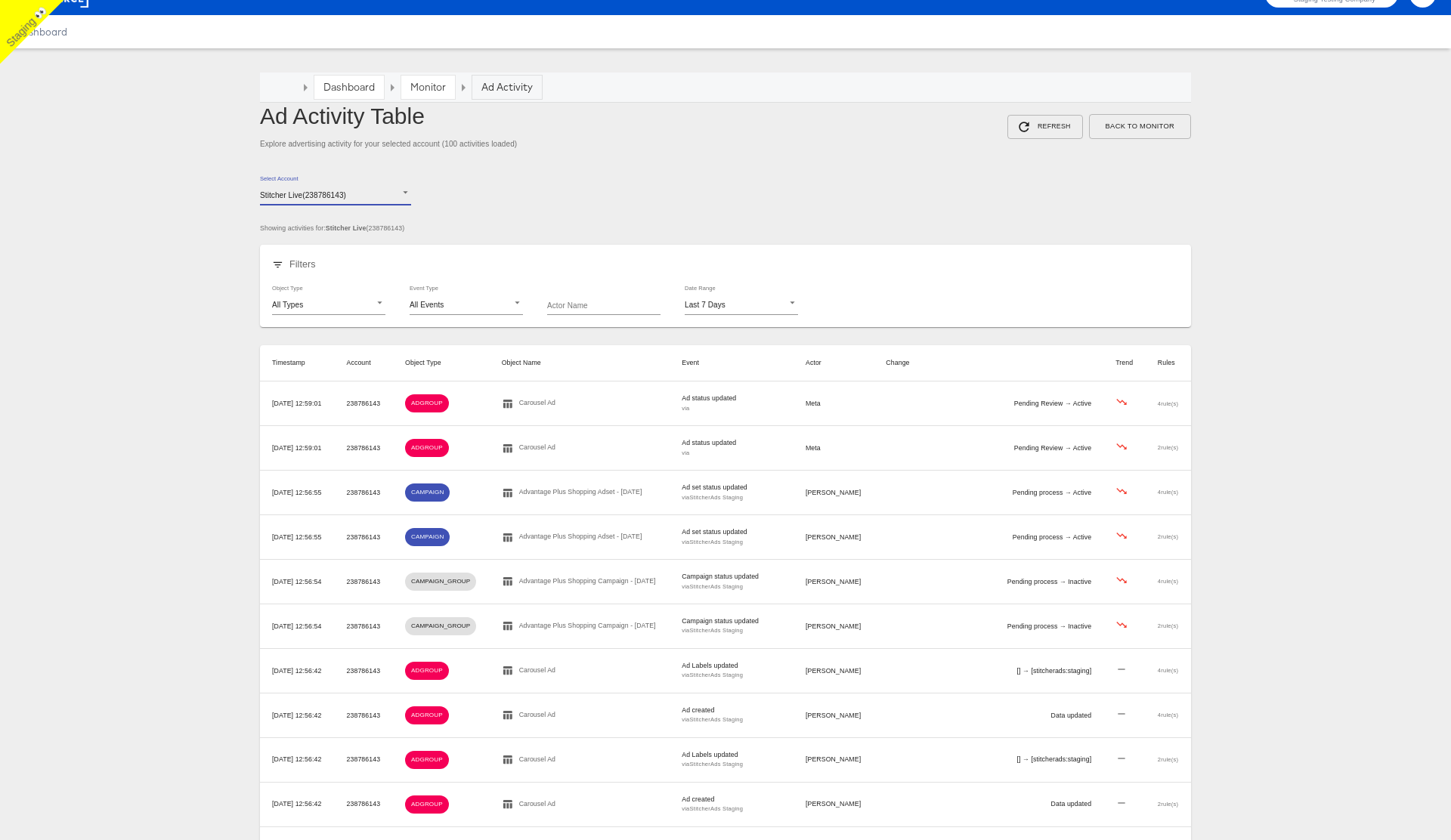
scroll to position [23, 0]
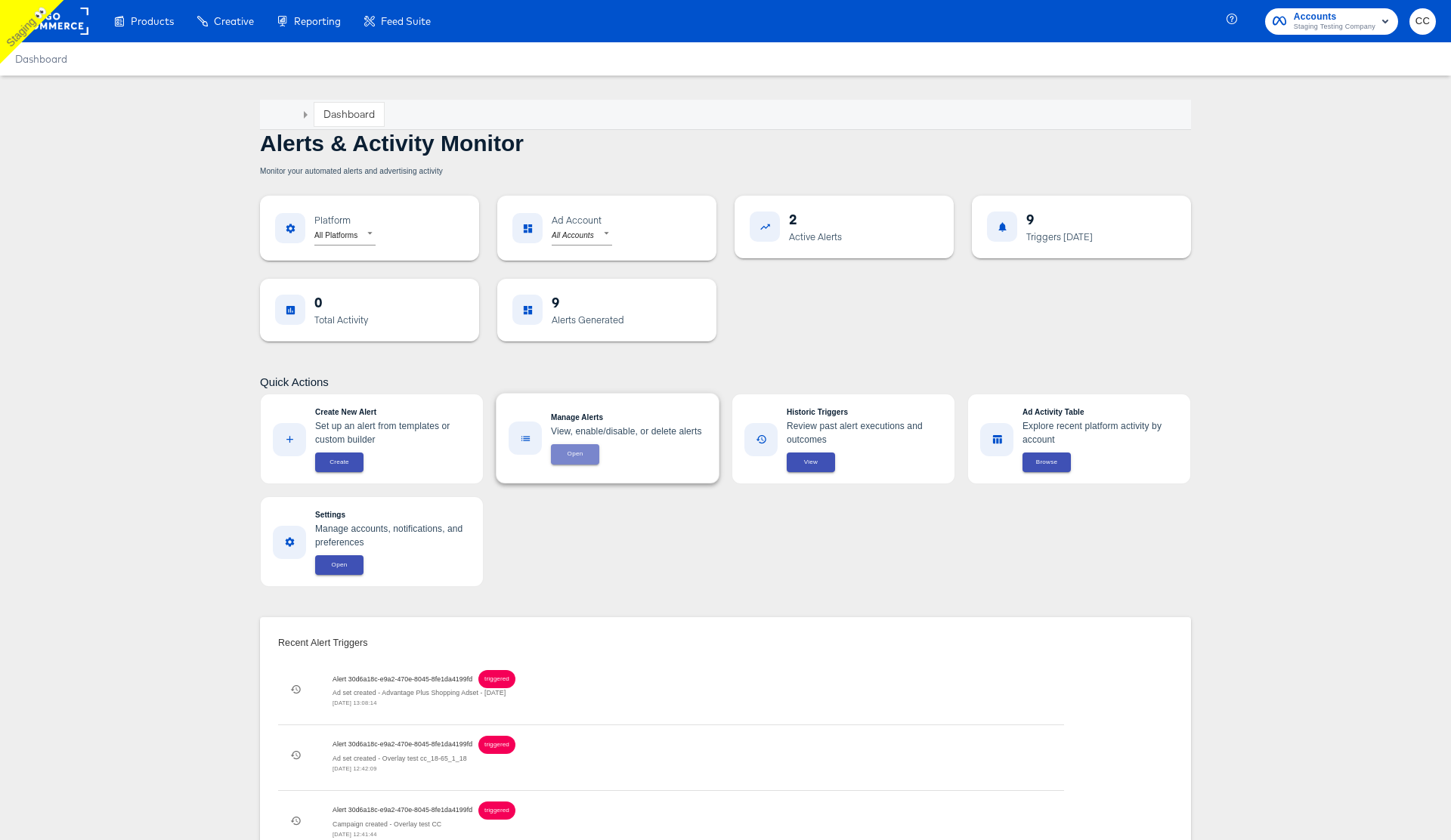
click at [573, 451] on span "Open" at bounding box center [575, 454] width 31 height 10
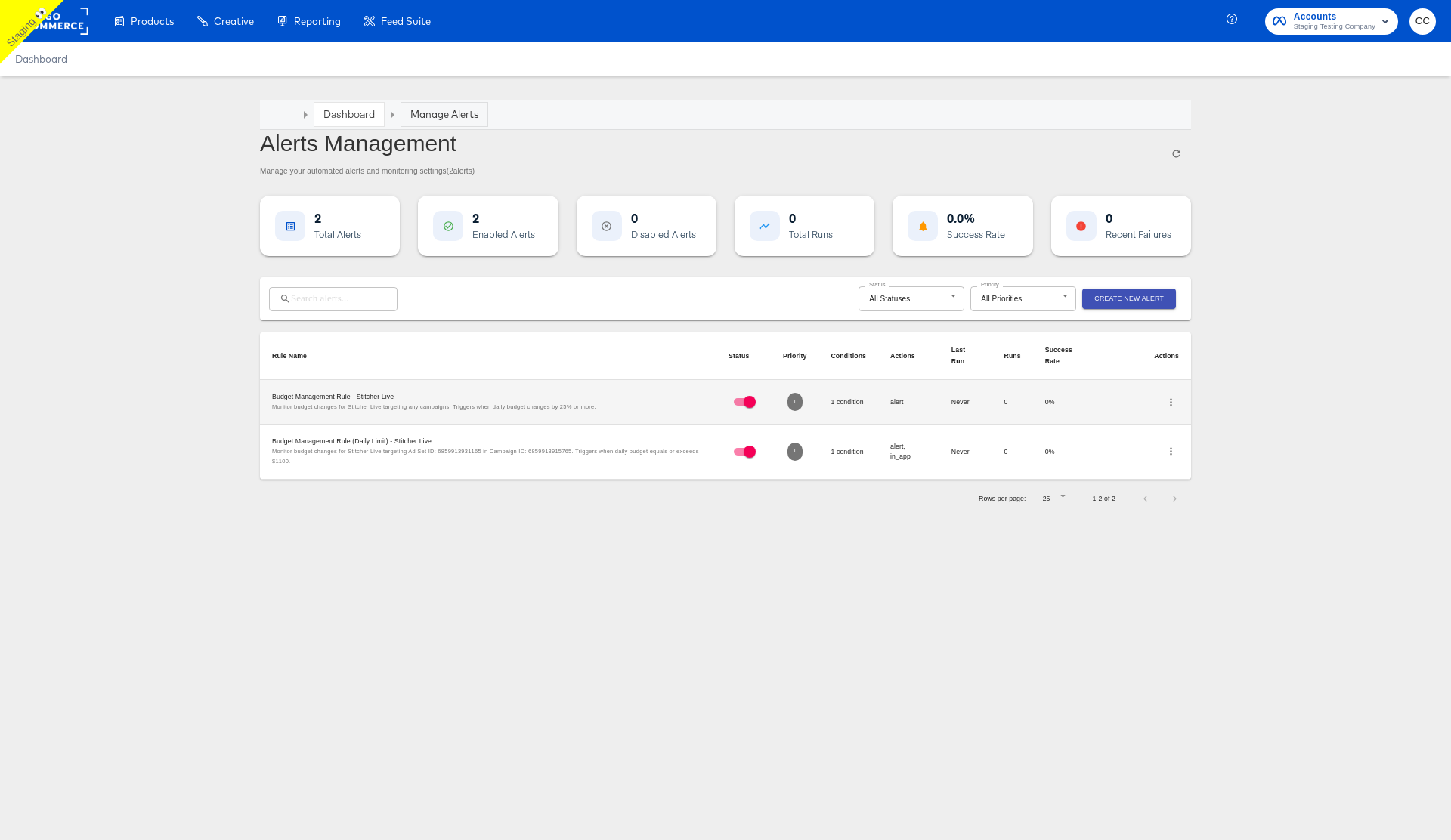
click at [1167, 452] on icon "button" at bounding box center [1171, 451] width 11 height 11
click at [1205, 455] on li "Edit" at bounding box center [1207, 451] width 88 height 20
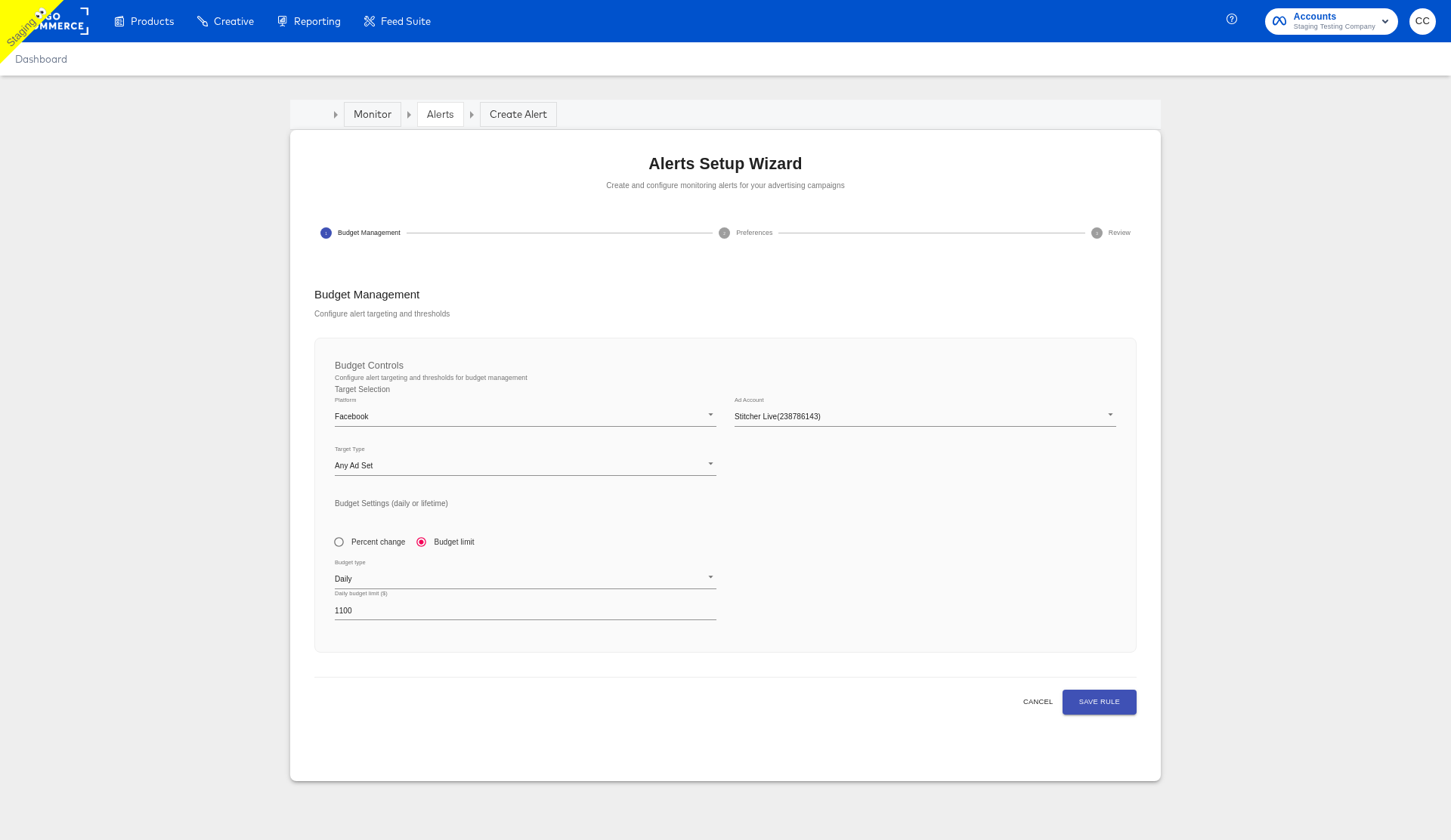
click at [178, 311] on article "Monitor Alerts Create Alert Alerts Setup Wizard Create and configure monitoring…" at bounding box center [725, 452] width 1451 height 754
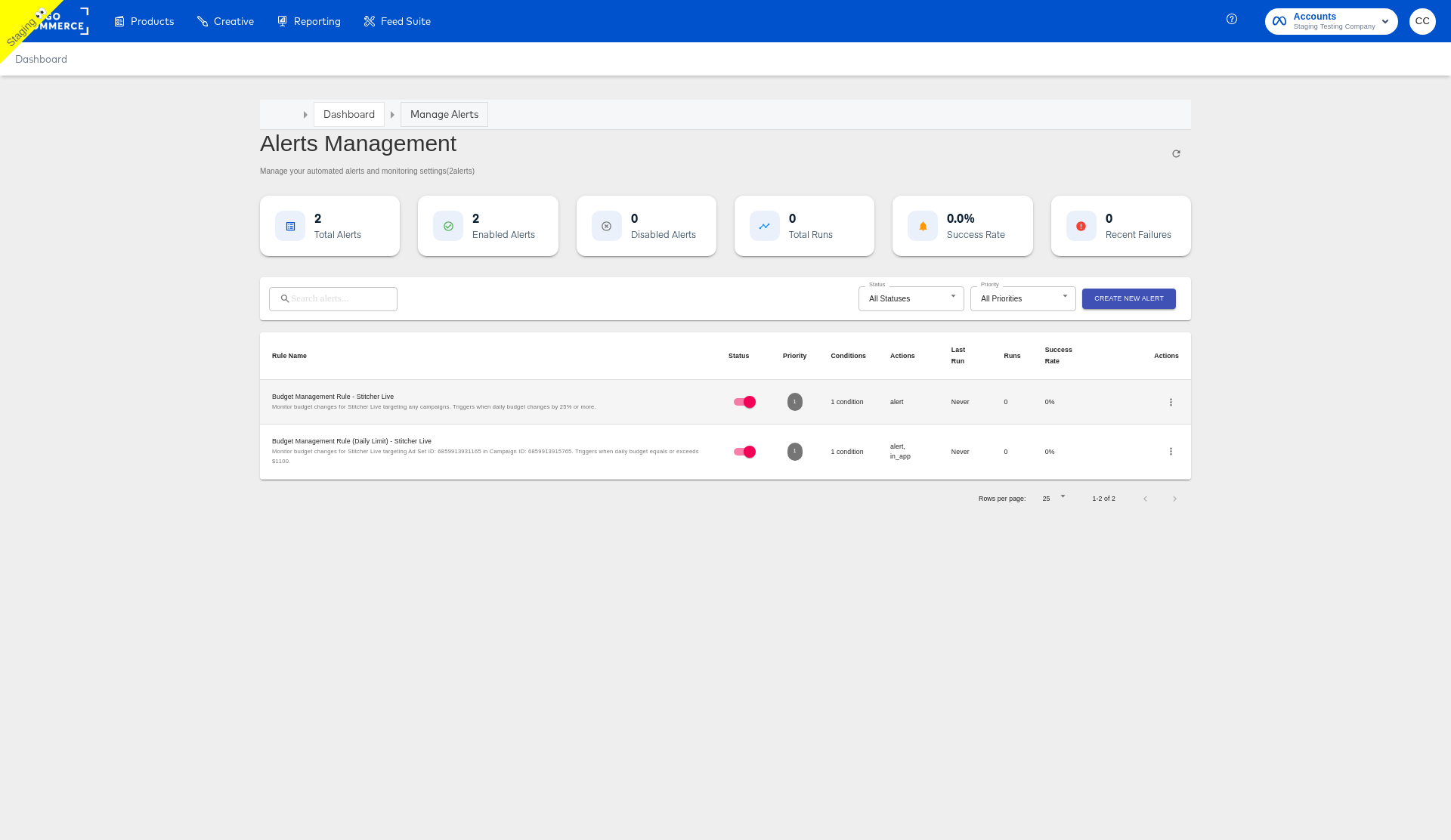
click at [1151, 301] on span "Create New Alert" at bounding box center [1129, 299] width 70 height 11
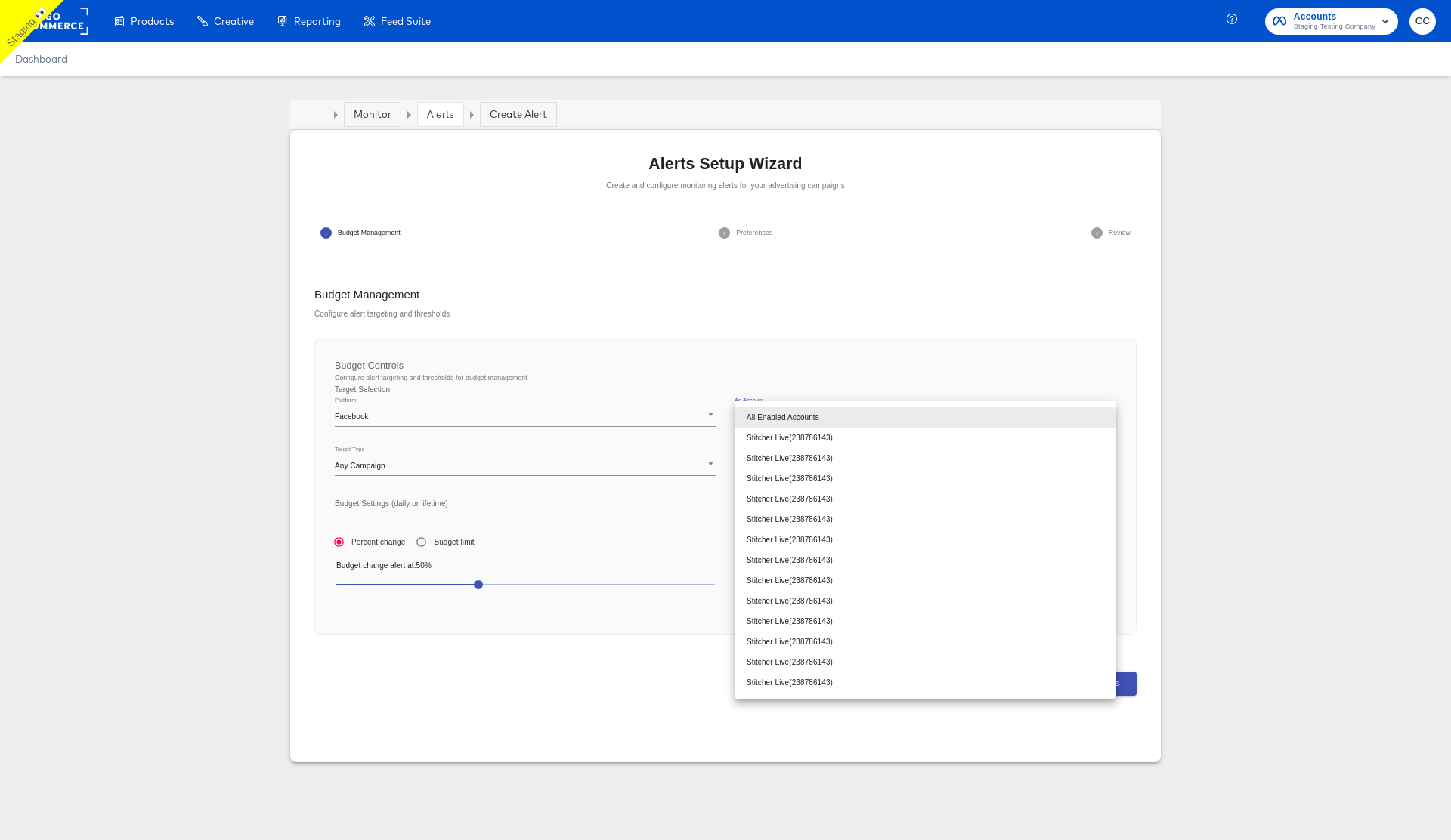
click at [939, 420] on body "Products Products Product Catalogs Enhance Your Product Catalog, Map Them to Pu…" at bounding box center [725, 420] width 1451 height 840
click at [870, 439] on li "Stitcher Live ( 238786143 )" at bounding box center [925, 438] width 381 height 20
type input "238786143"
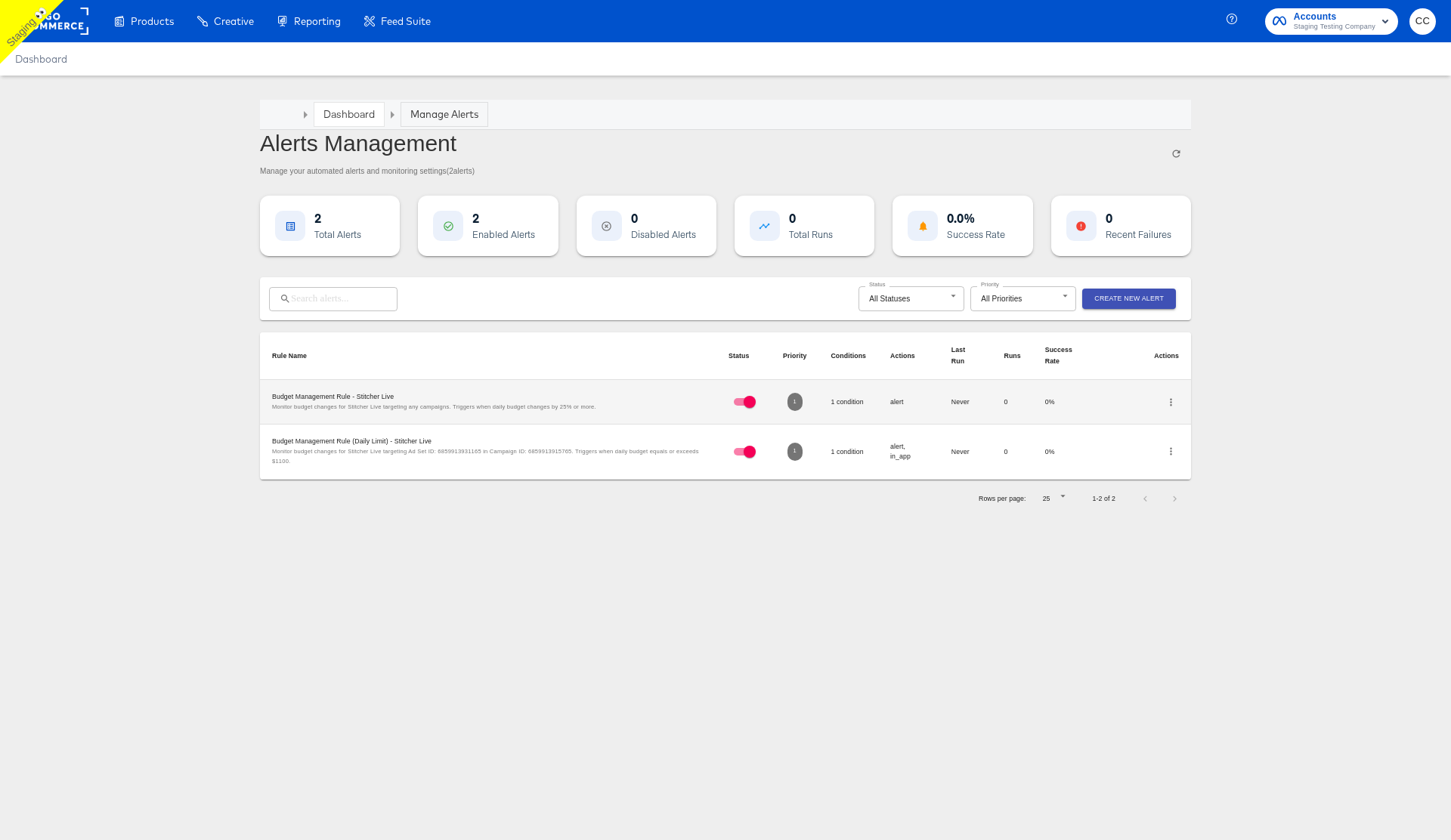
click at [1172, 406] on icon "button" at bounding box center [1171, 402] width 11 height 11
click at [1202, 403] on li "Edit" at bounding box center [1207, 402] width 88 height 20
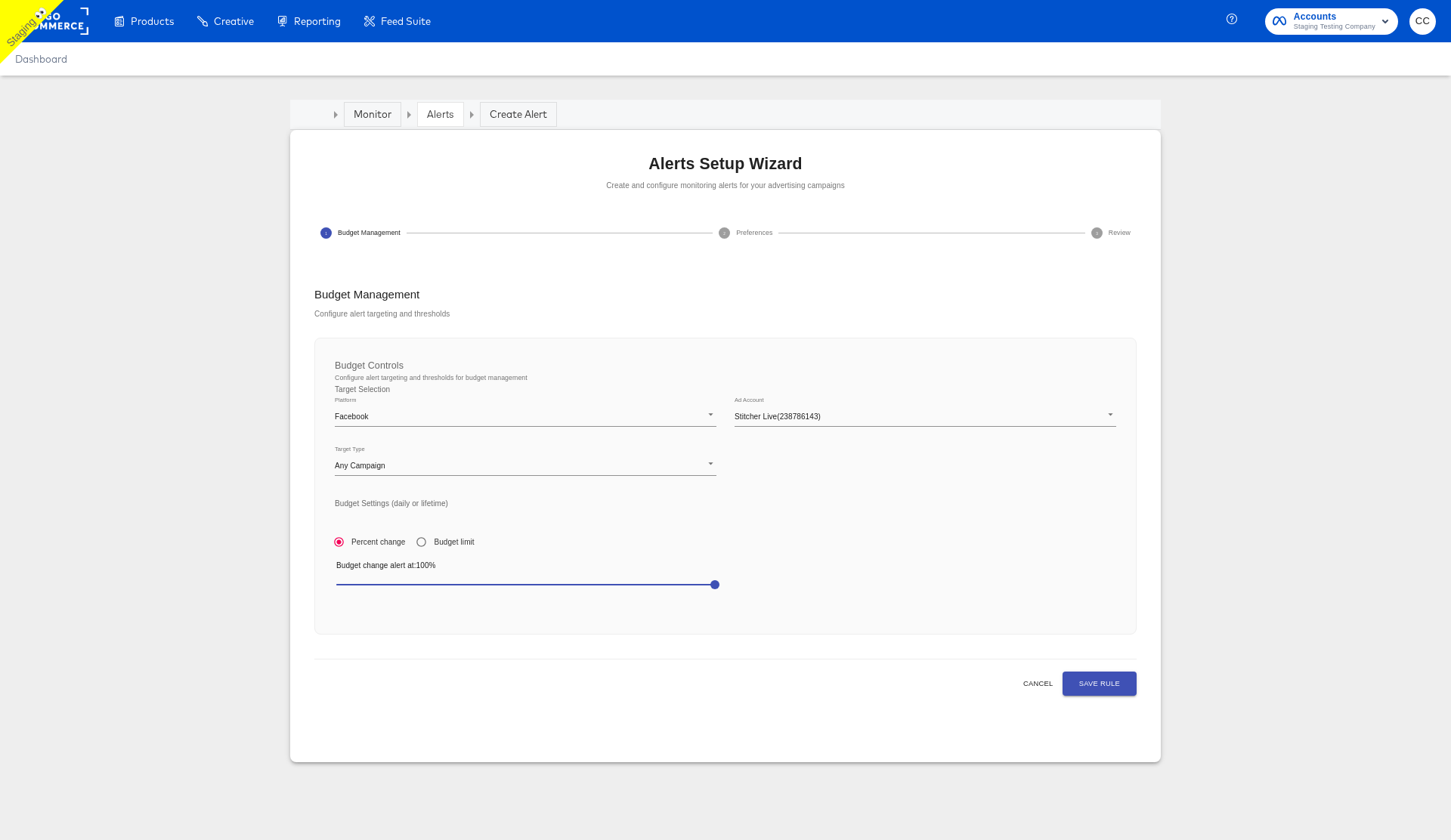
click at [1030, 687] on span "Cancel" at bounding box center [1038, 683] width 32 height 12
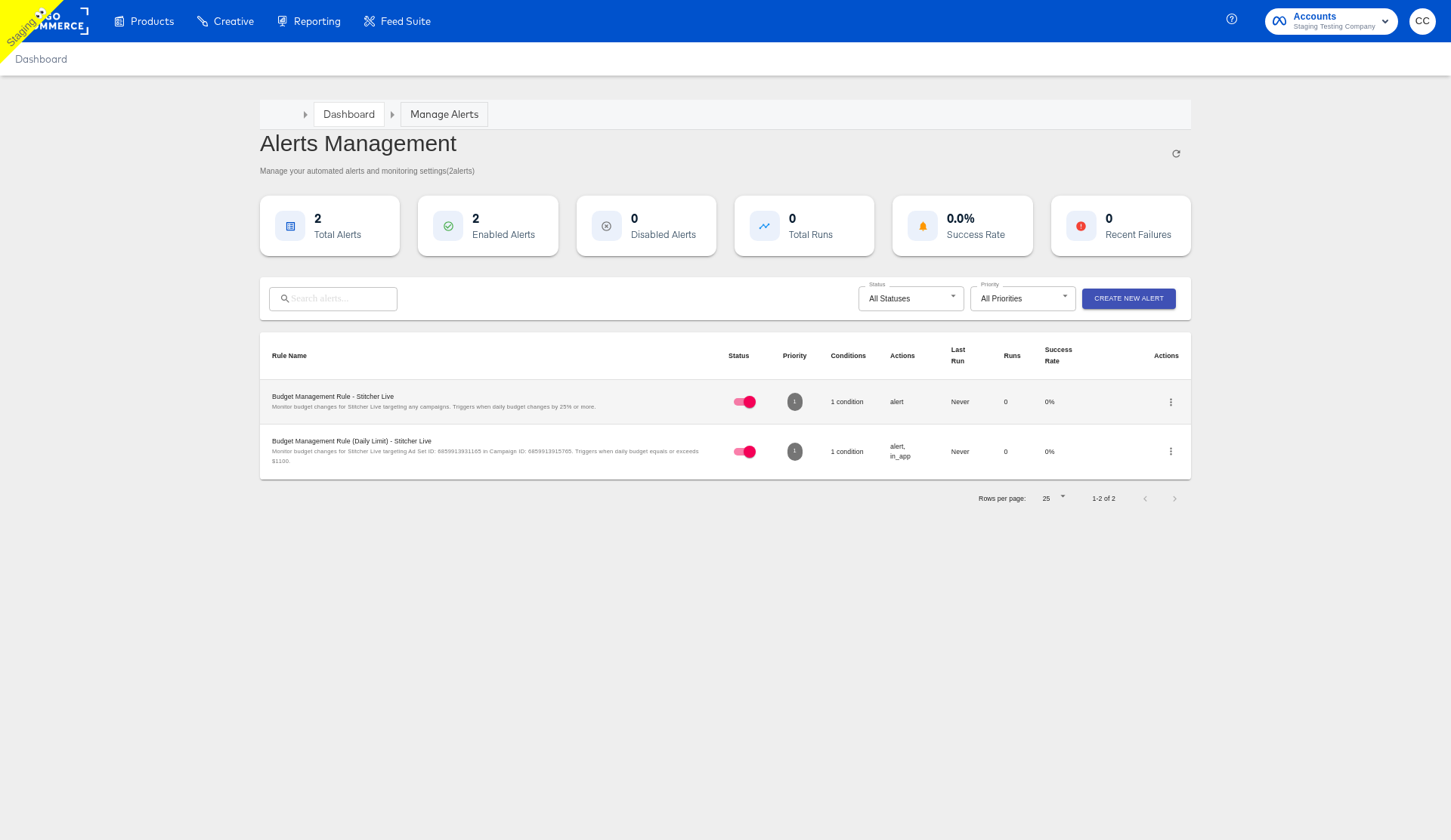
click at [1170, 401] on icon "button" at bounding box center [1171, 402] width 11 height 11
click at [1214, 402] on li "Edit" at bounding box center [1207, 402] width 88 height 20
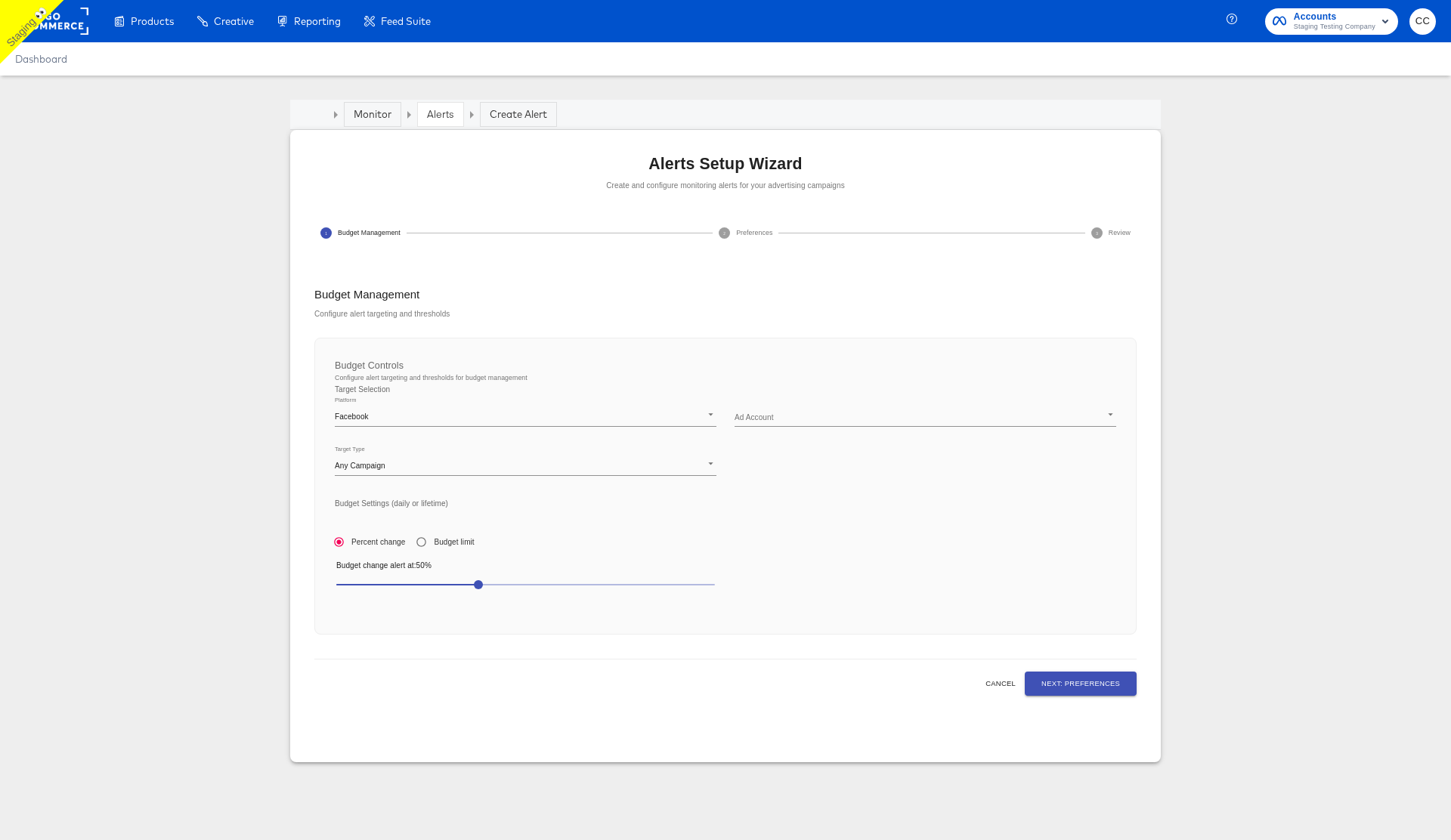
type input "238786143"
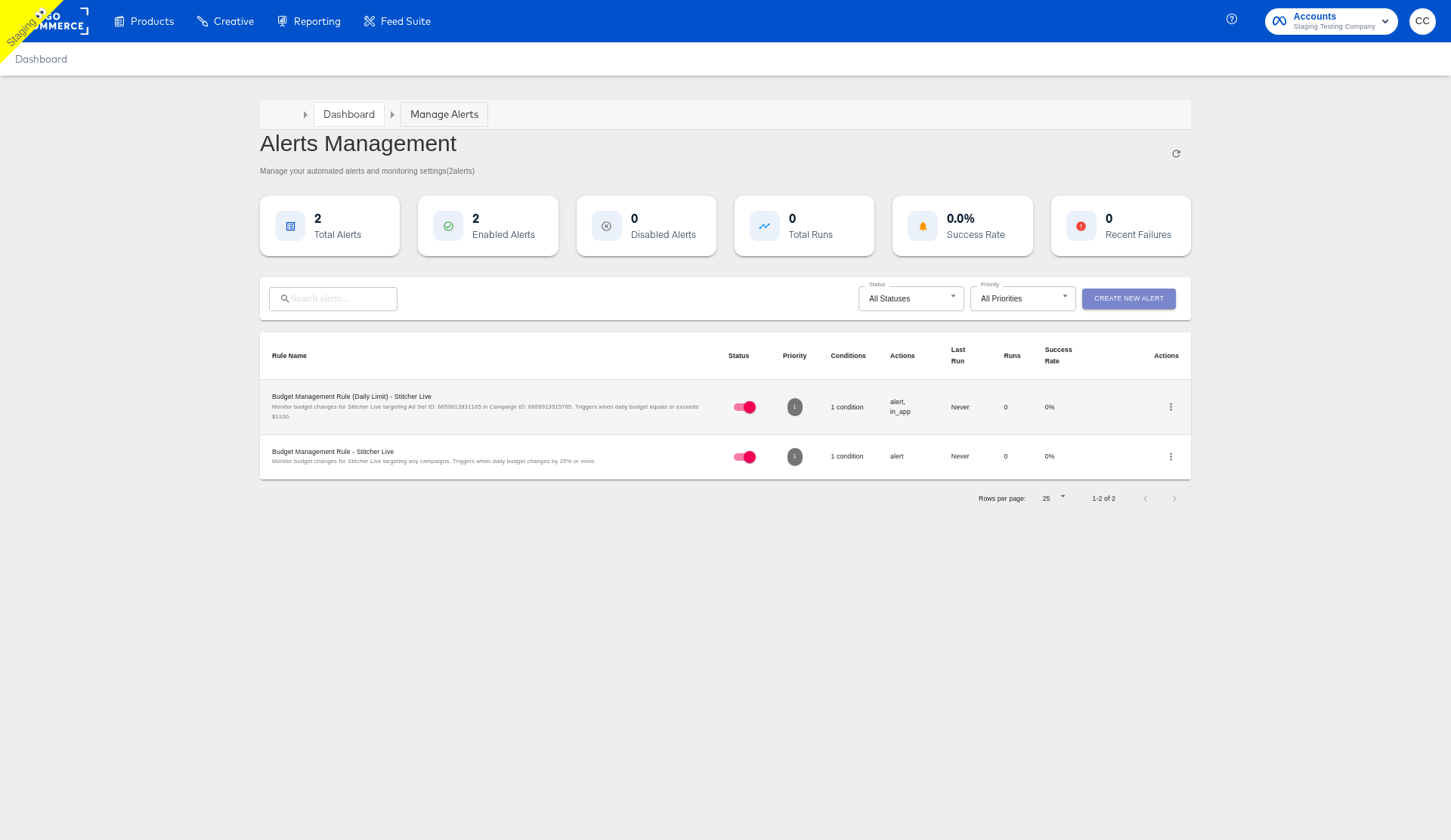
click at [1150, 302] on span "Create New Alert" at bounding box center [1129, 299] width 70 height 11
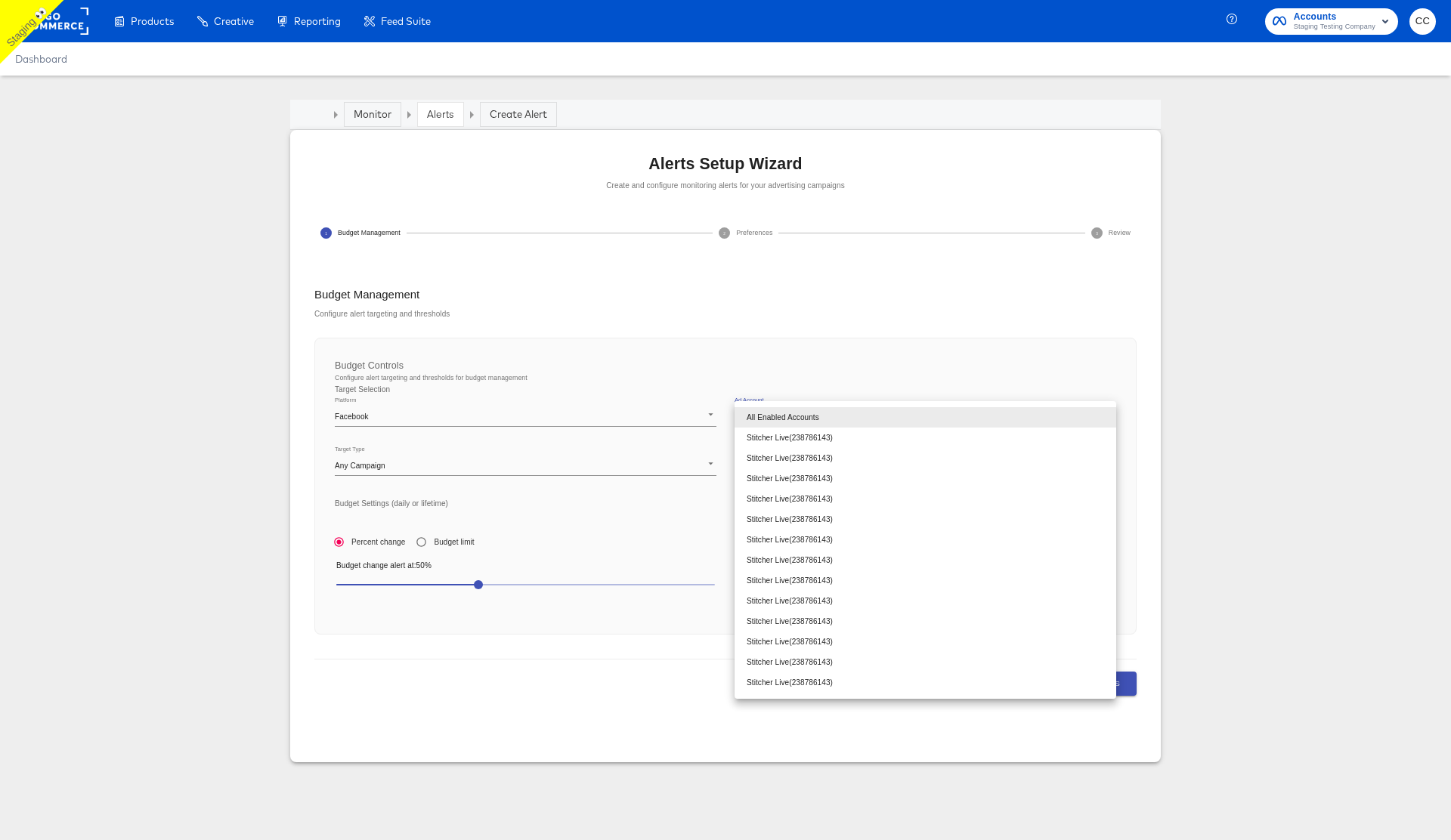
click at [821, 412] on body "Products Products Product Catalogs Enhance Your Product Catalog, Map Them to Pu…" at bounding box center [725, 420] width 1451 height 840
click at [789, 436] on li "Stitcher Live ( 238786143 )" at bounding box center [925, 438] width 381 height 20
type input "238786143"
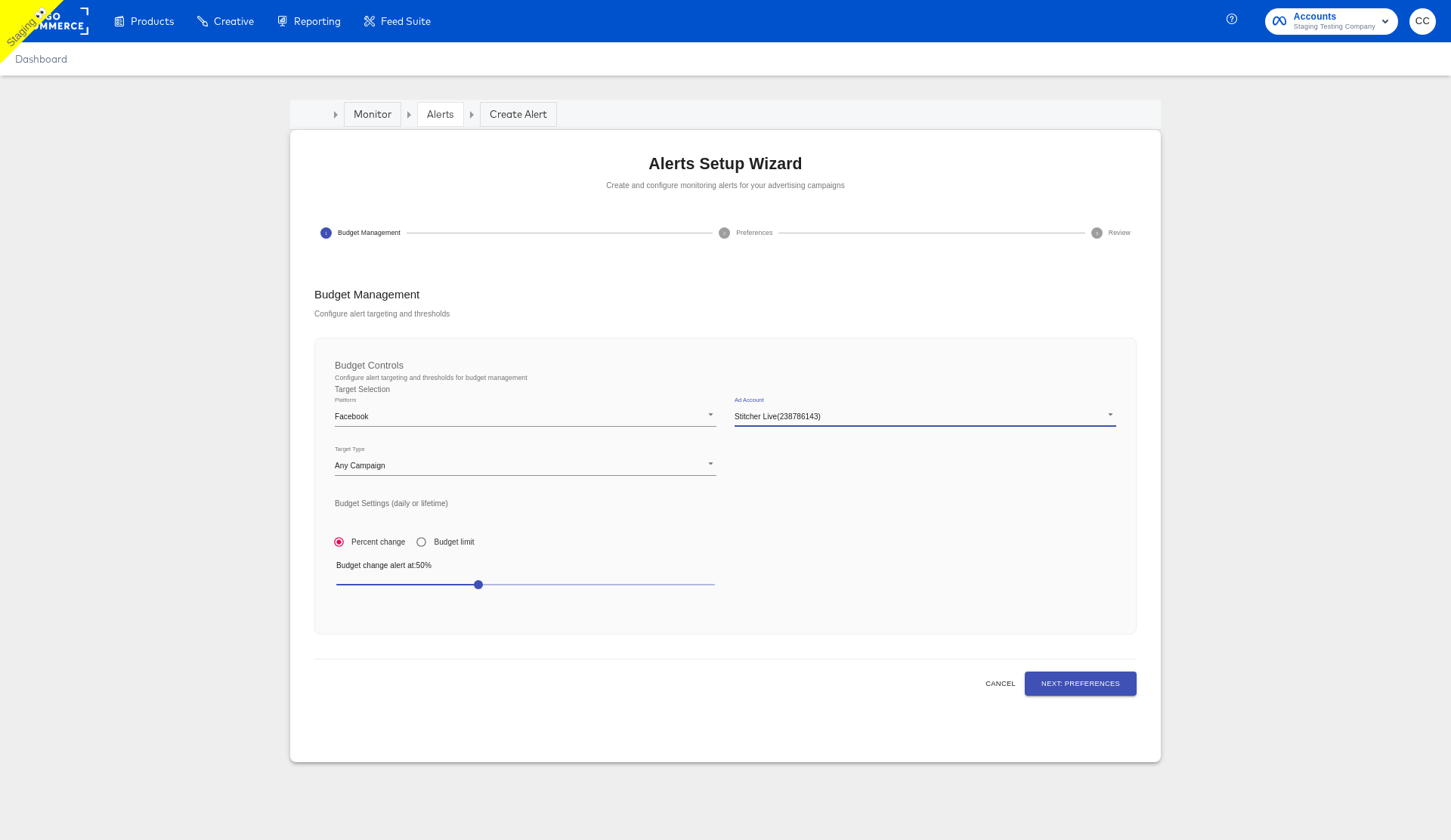
click at [561, 586] on span "50" at bounding box center [525, 585] width 378 height 21
click at [1090, 685] on span "Next: Preferences" at bounding box center [1081, 683] width 79 height 12
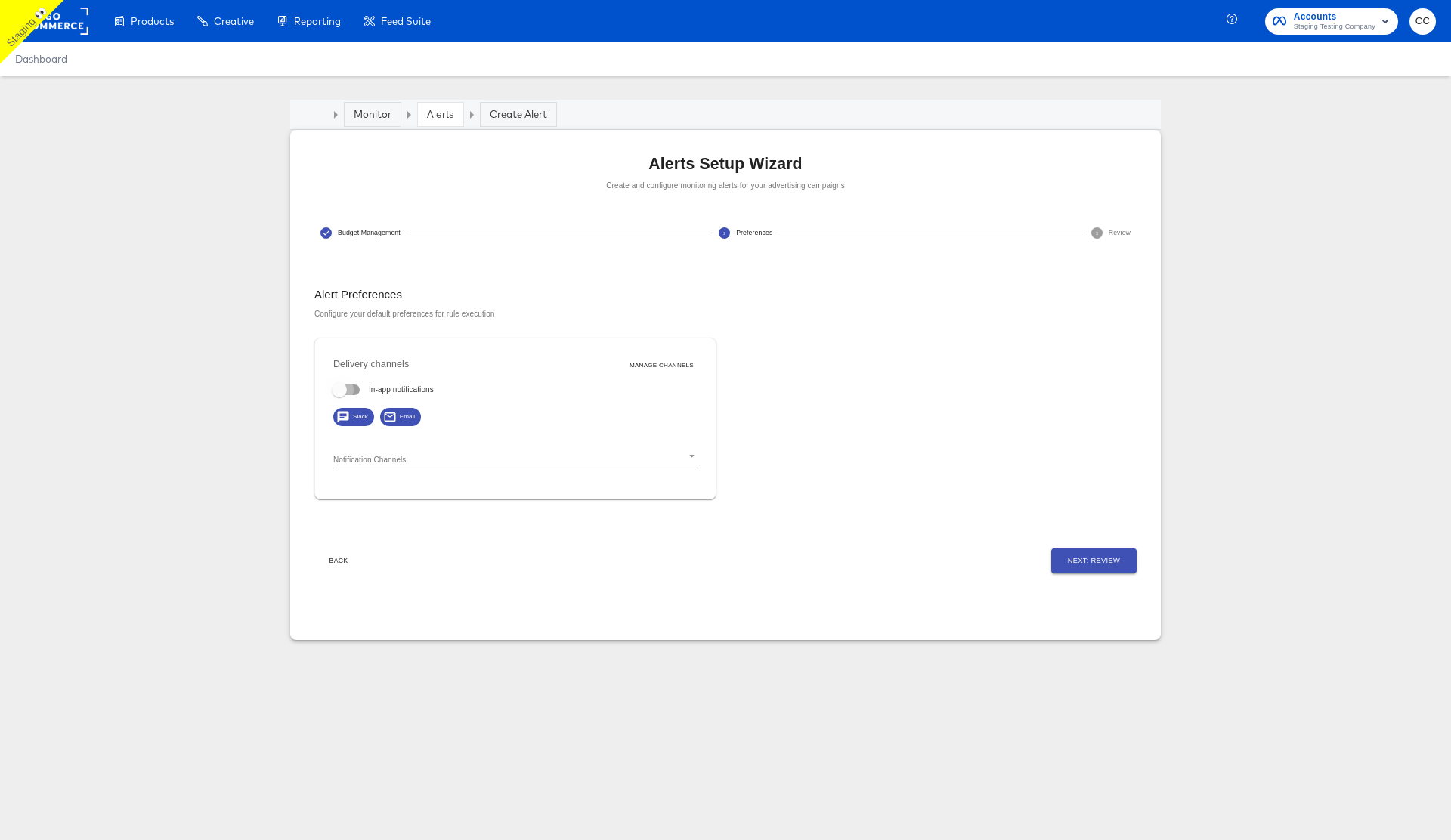
click at [353, 388] on input "In-app notifications" at bounding box center [339, 393] width 86 height 29
checkbox input "true"
click at [343, 558] on span "Back" at bounding box center [338, 561] width 36 height 11
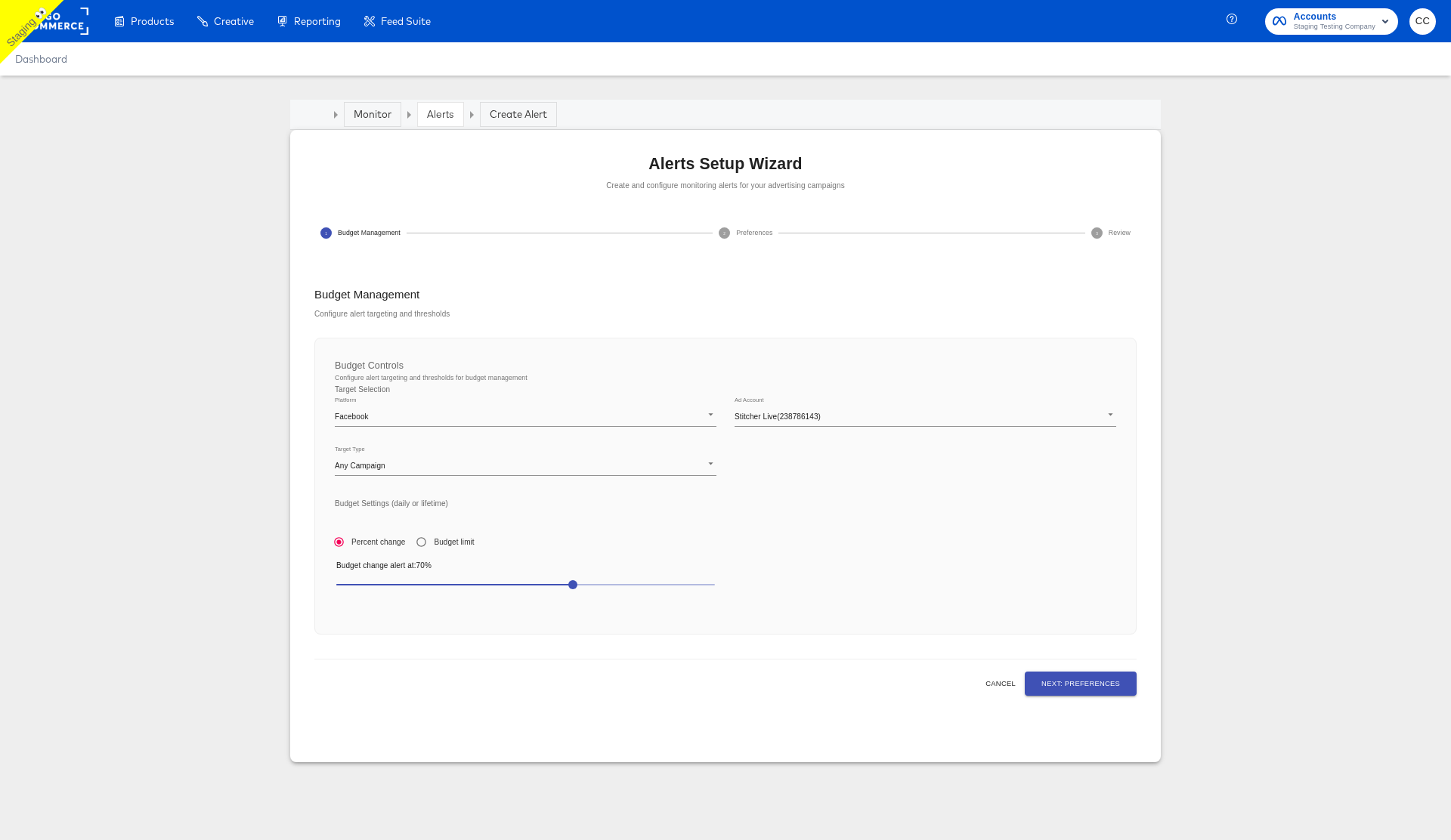
click at [689, 580] on span "70" at bounding box center [525, 585] width 378 height 21
click at [429, 583] on span "95" at bounding box center [525, 585] width 378 height 21
click at [1091, 686] on span "Next: Preferences" at bounding box center [1081, 683] width 79 height 12
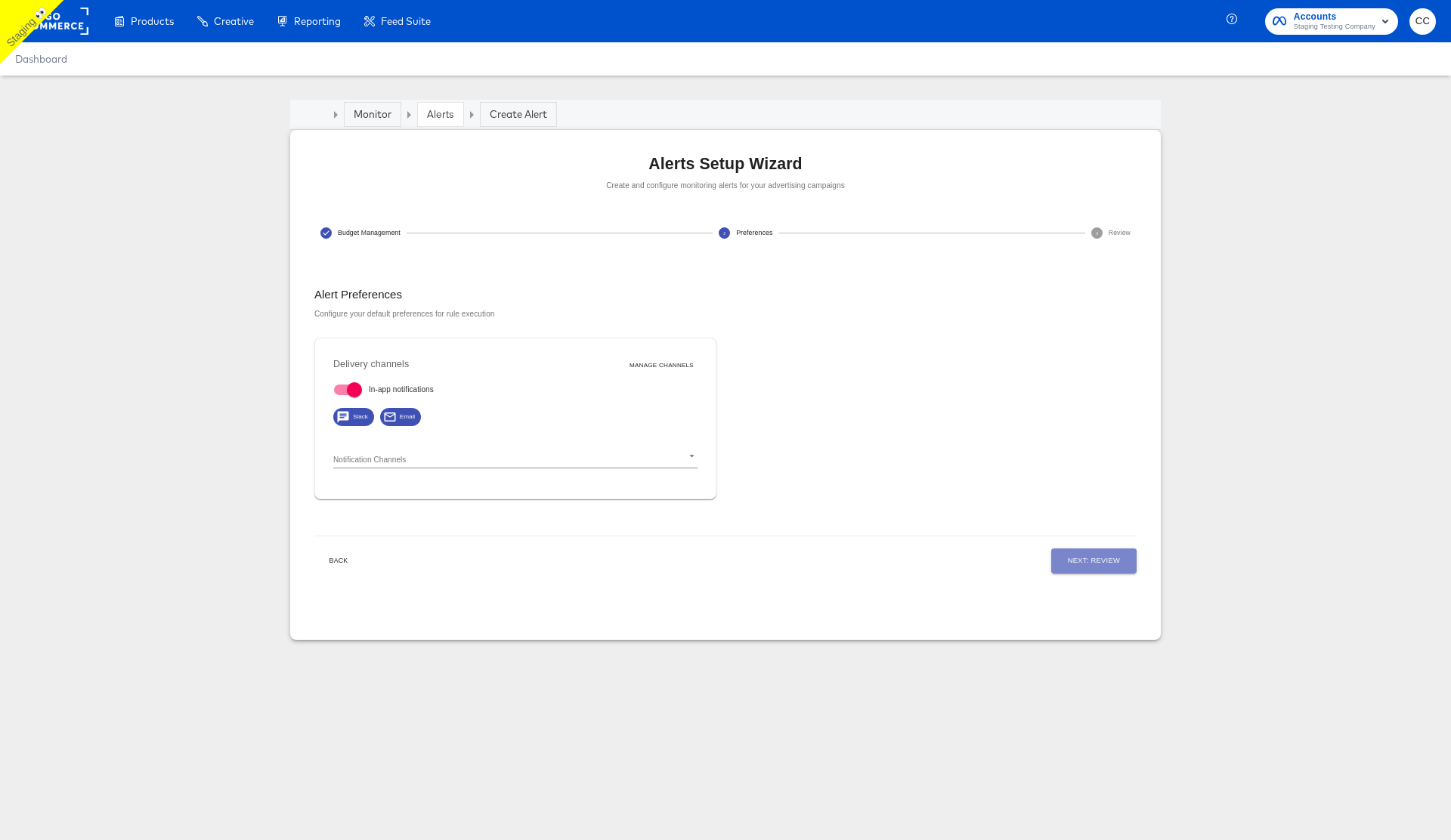
click at [1090, 558] on span "Next: Review" at bounding box center [1094, 561] width 52 height 12
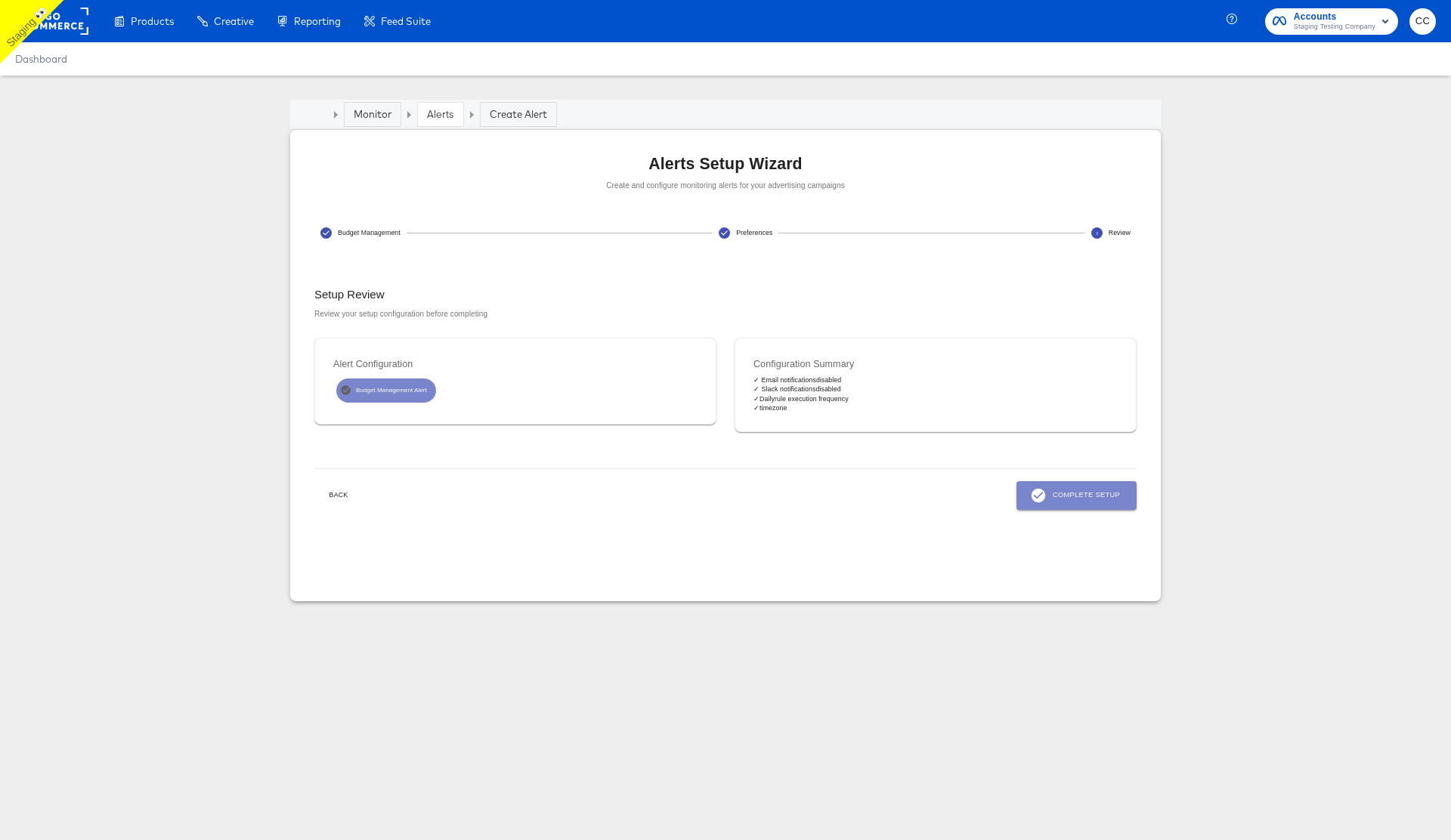
click at [1074, 496] on span "Complete Setup" at bounding box center [1076, 495] width 87 height 17
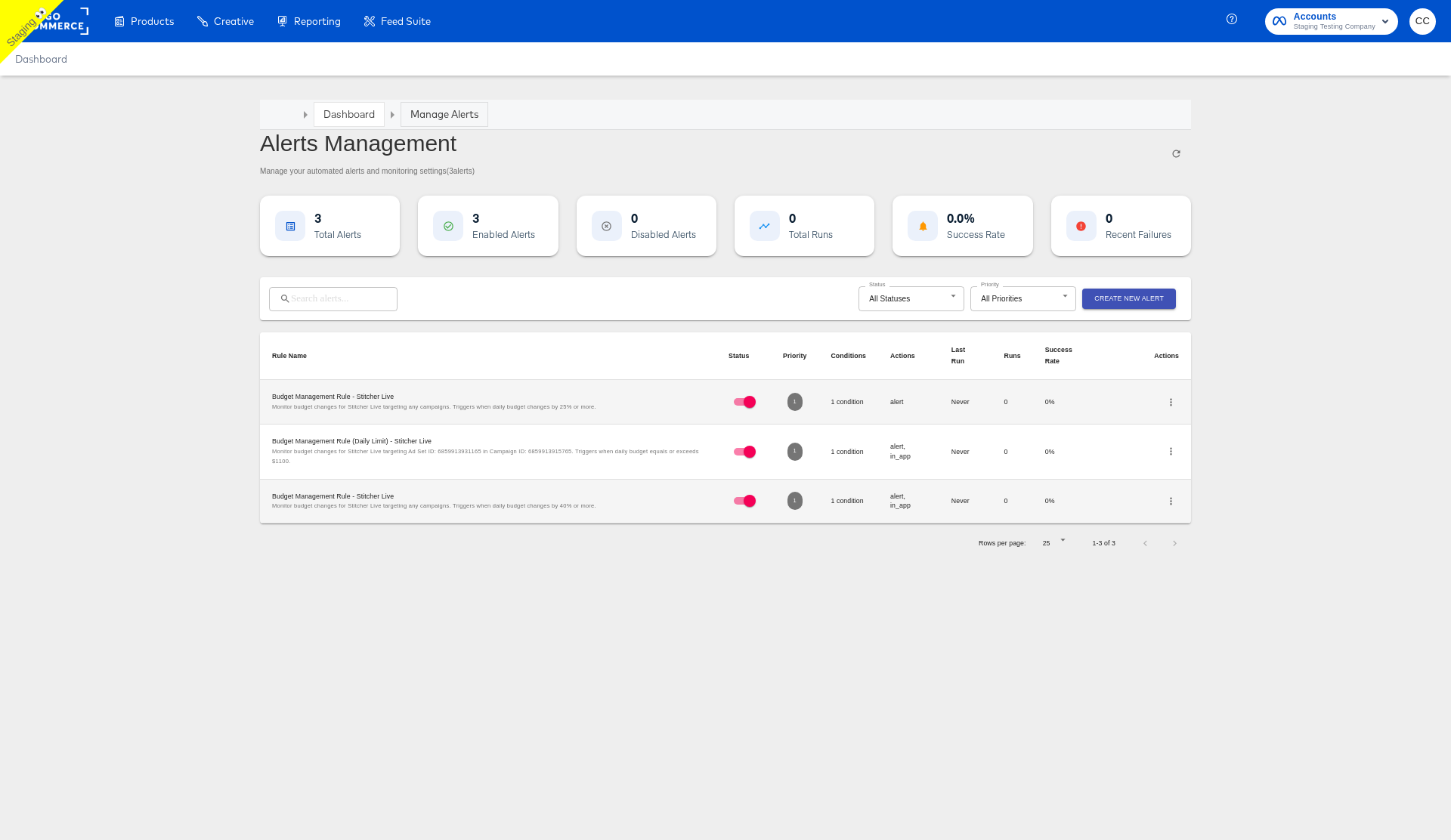
click at [1168, 401] on icon "button" at bounding box center [1171, 402] width 11 height 11
click at [1220, 402] on li "Edit" at bounding box center [1207, 402] width 88 height 20
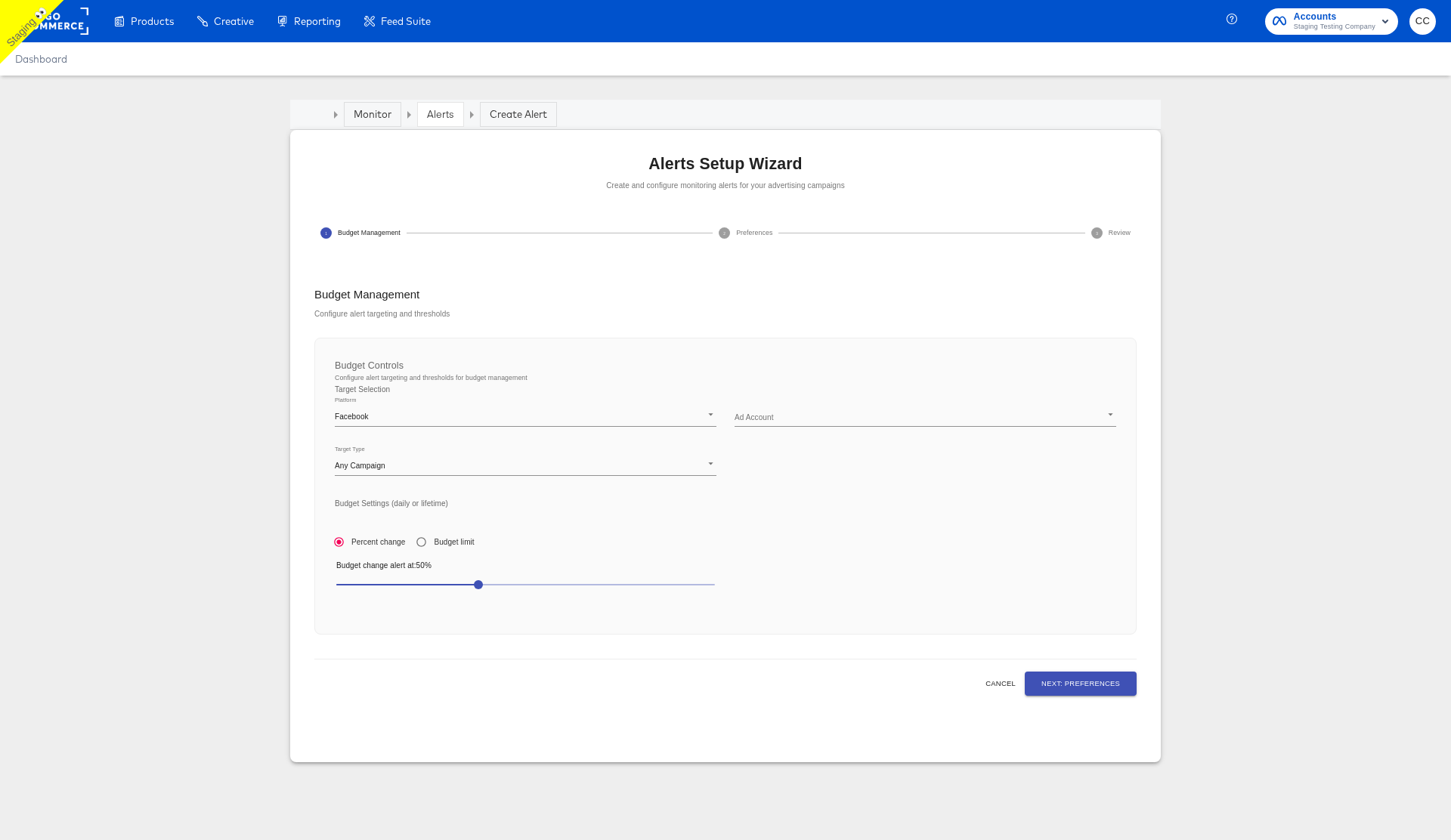
type input "238786143"
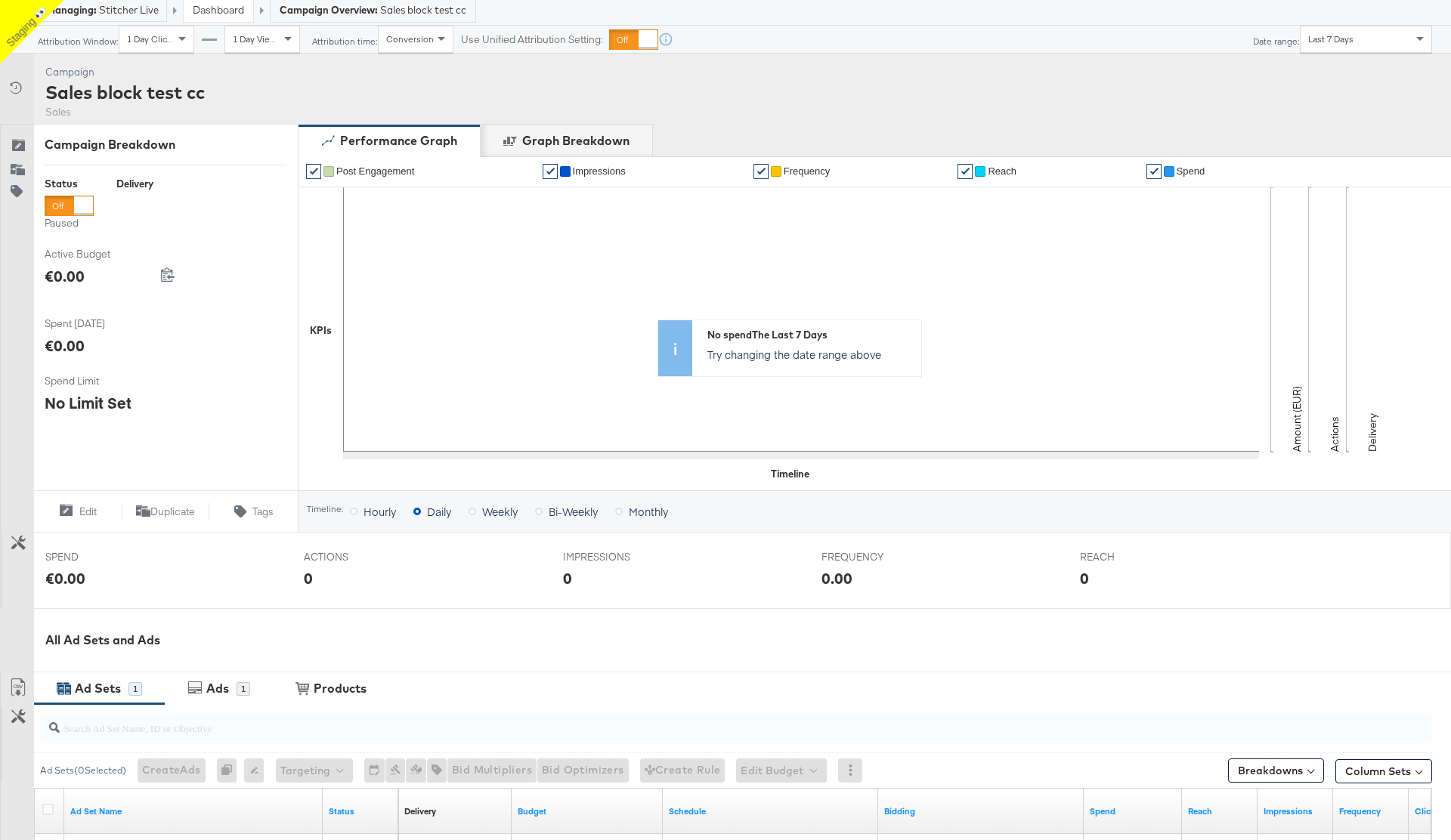
scroll to position [314, 0]
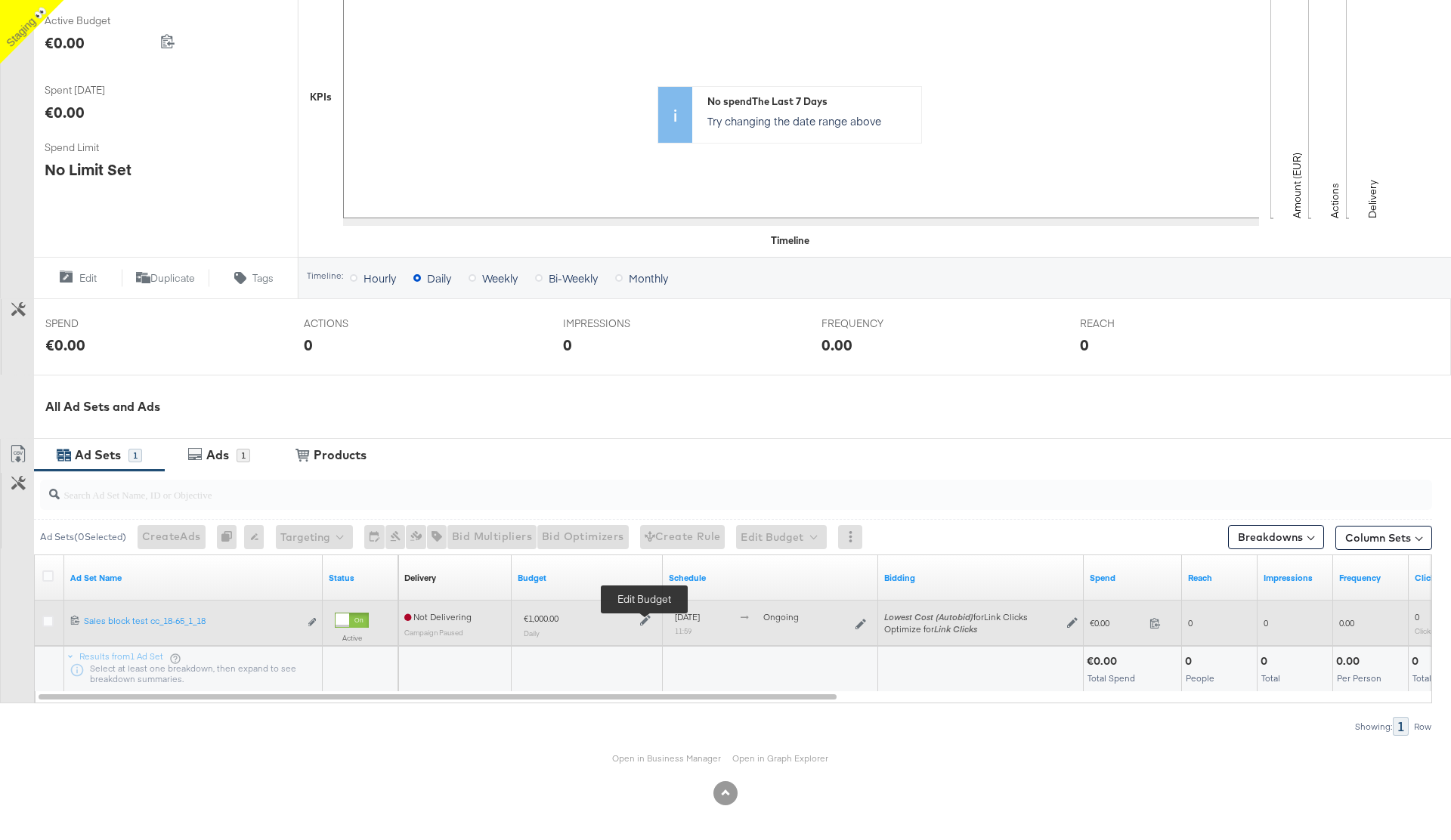
click at [646, 621] on icon at bounding box center [645, 620] width 10 height 10
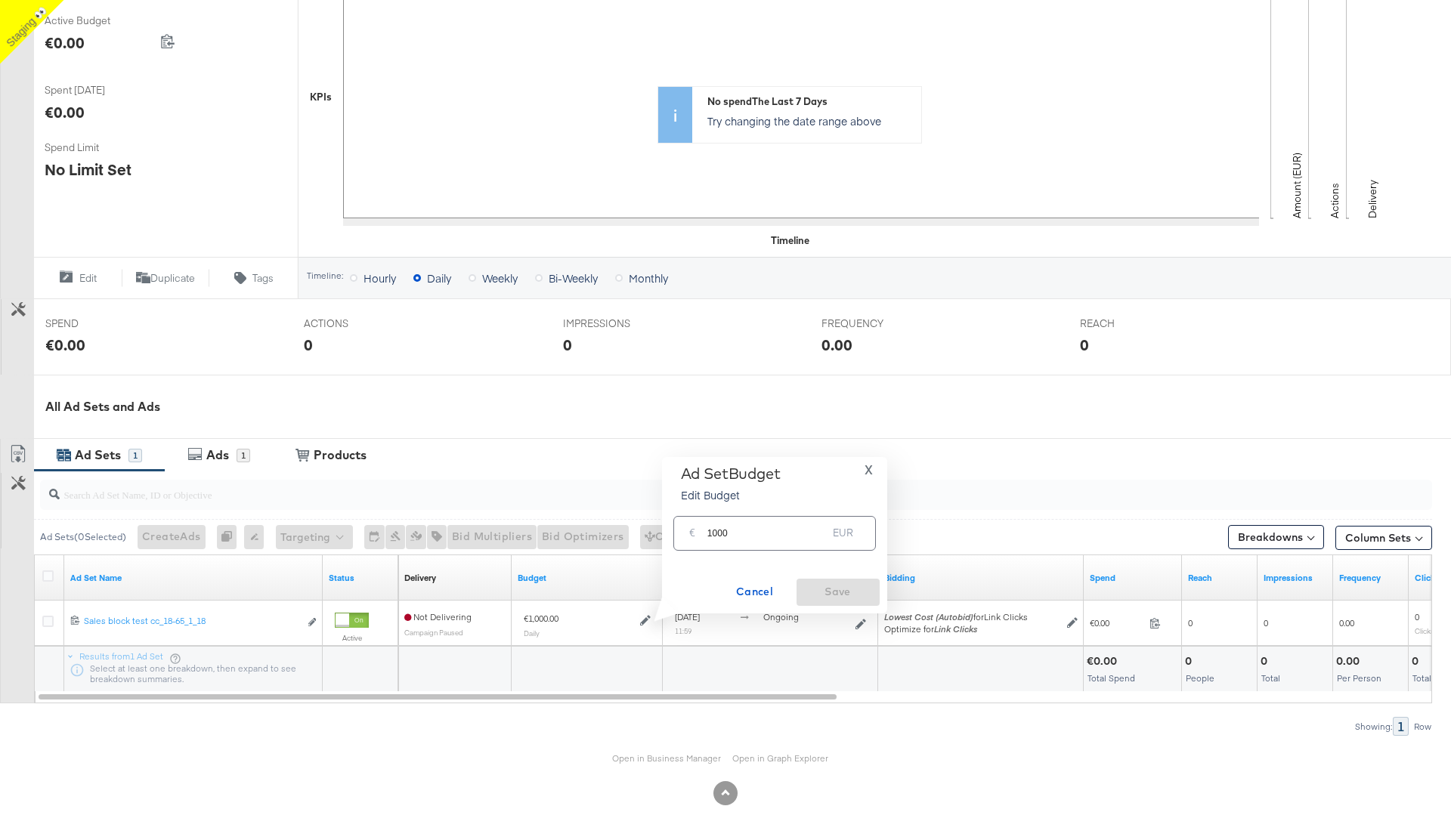
click at [735, 532] on input "1000" at bounding box center [768, 527] width 120 height 32
type input "1500"
click at [850, 596] on span "Save" at bounding box center [838, 593] width 71 height 19
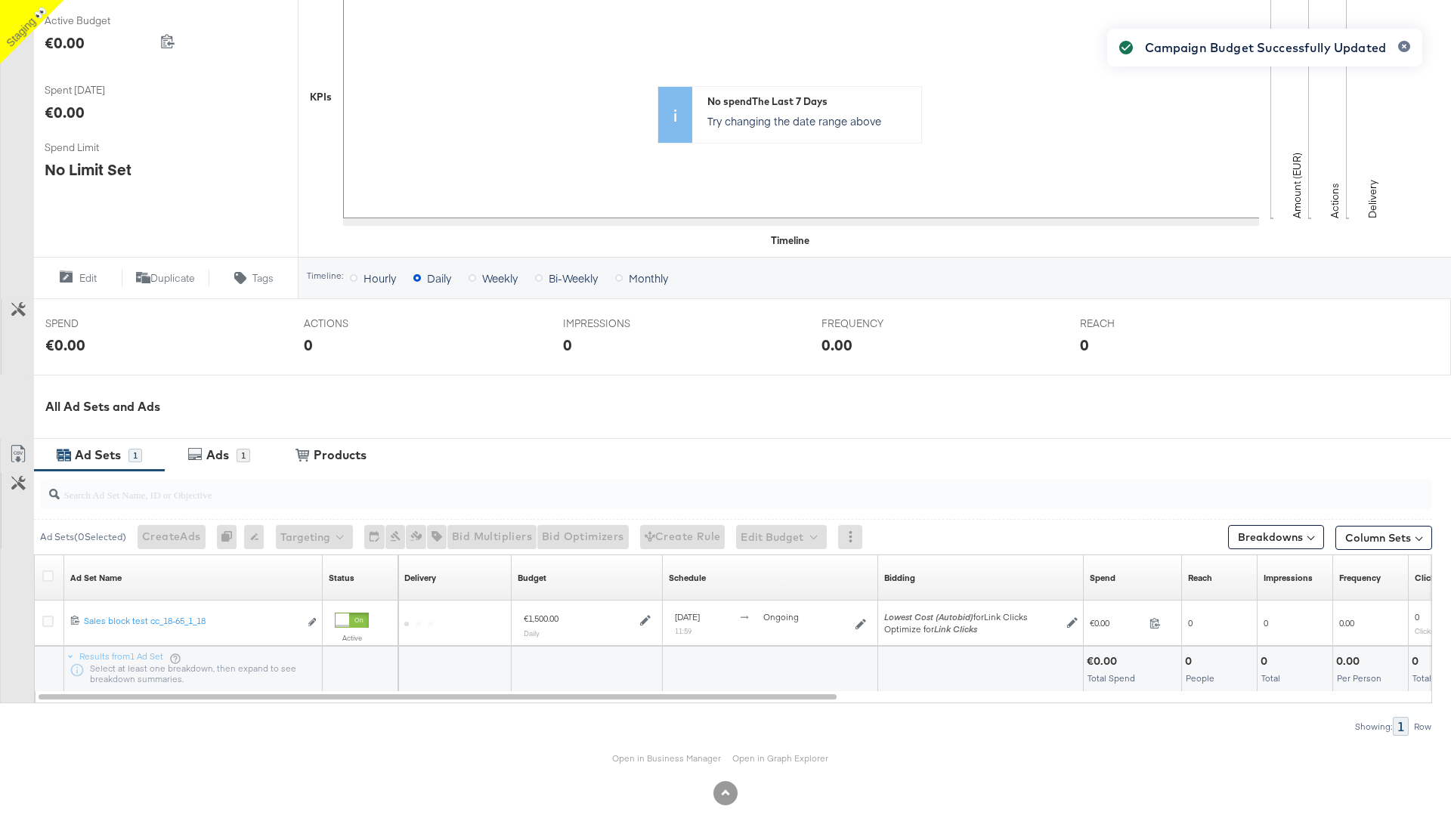
scroll to position [0, 0]
